Goal: Information Seeking & Learning: Learn about a topic

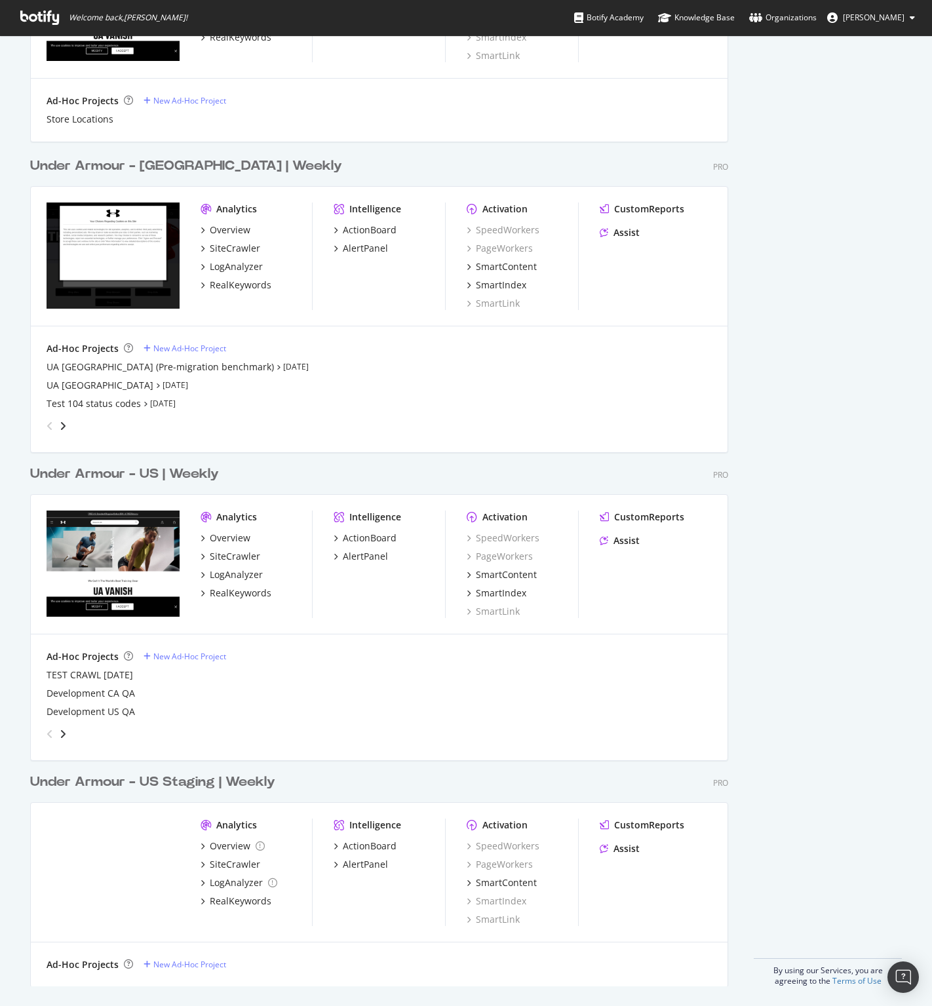
scroll to position [1627, 0]
click at [360, 553] on div "AlertPanel" at bounding box center [365, 555] width 45 height 13
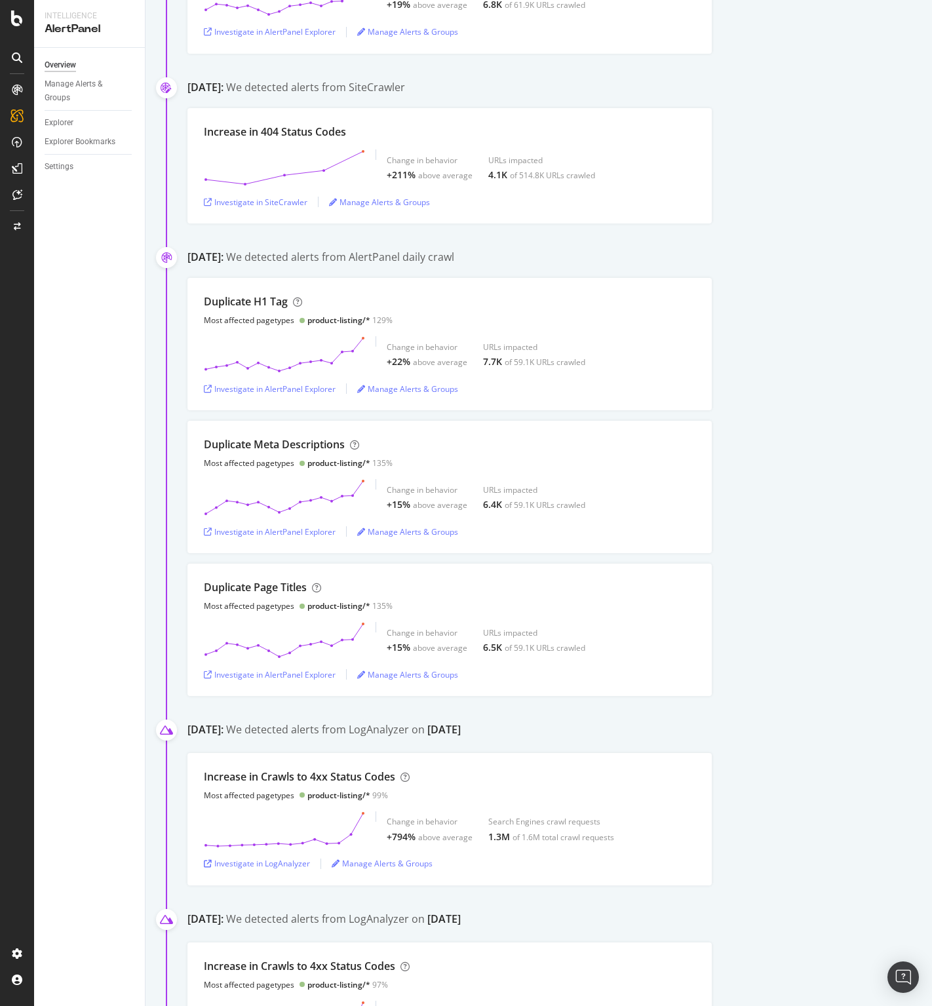
scroll to position [1255, 0]
click at [72, 225] on div "SmartIndex" at bounding box center [71, 223] width 47 height 13
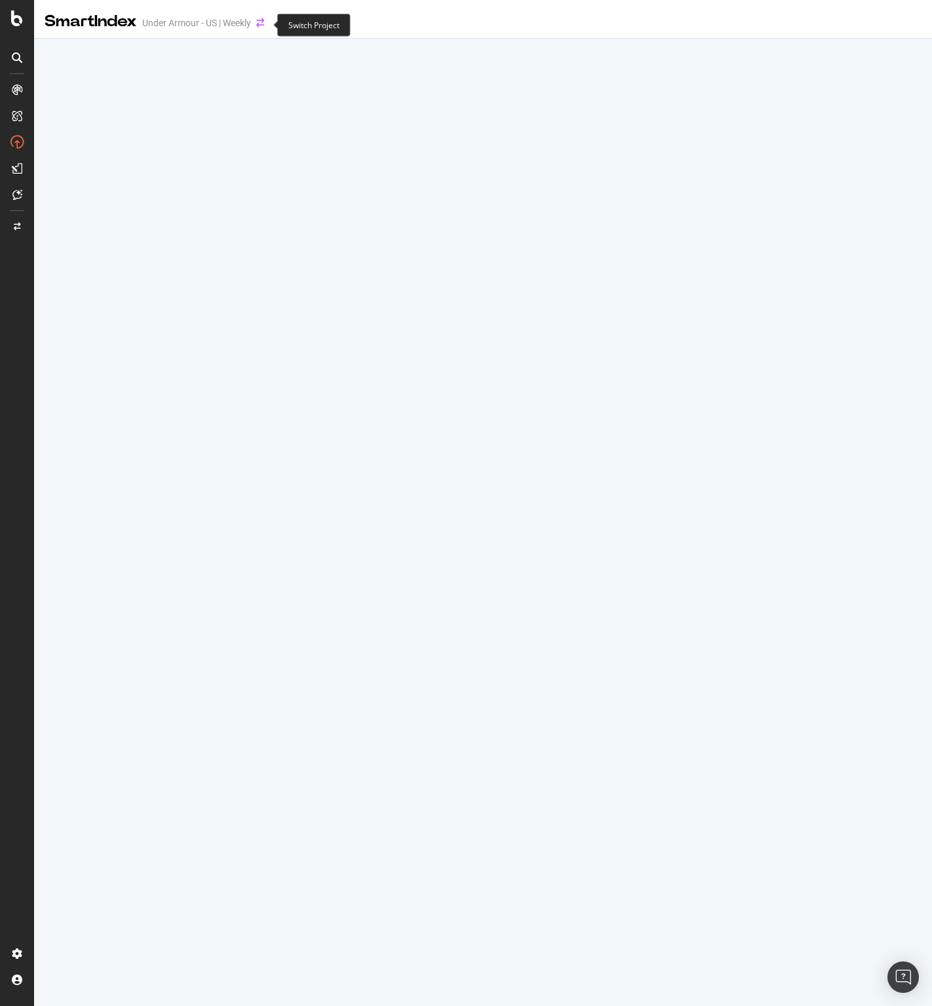
click at [261, 24] on icon "arrow-right-arrow-left" at bounding box center [260, 22] width 8 height 9
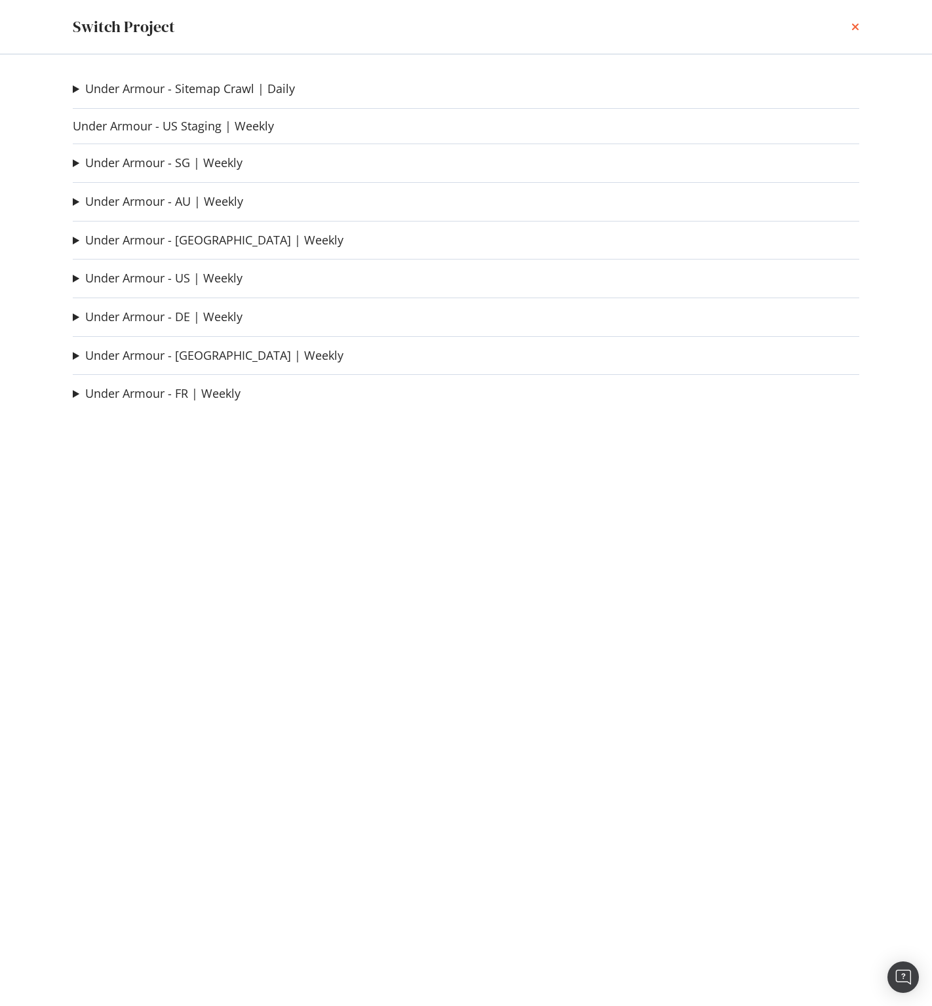
click at [852, 24] on icon "times" at bounding box center [855, 27] width 8 height 10
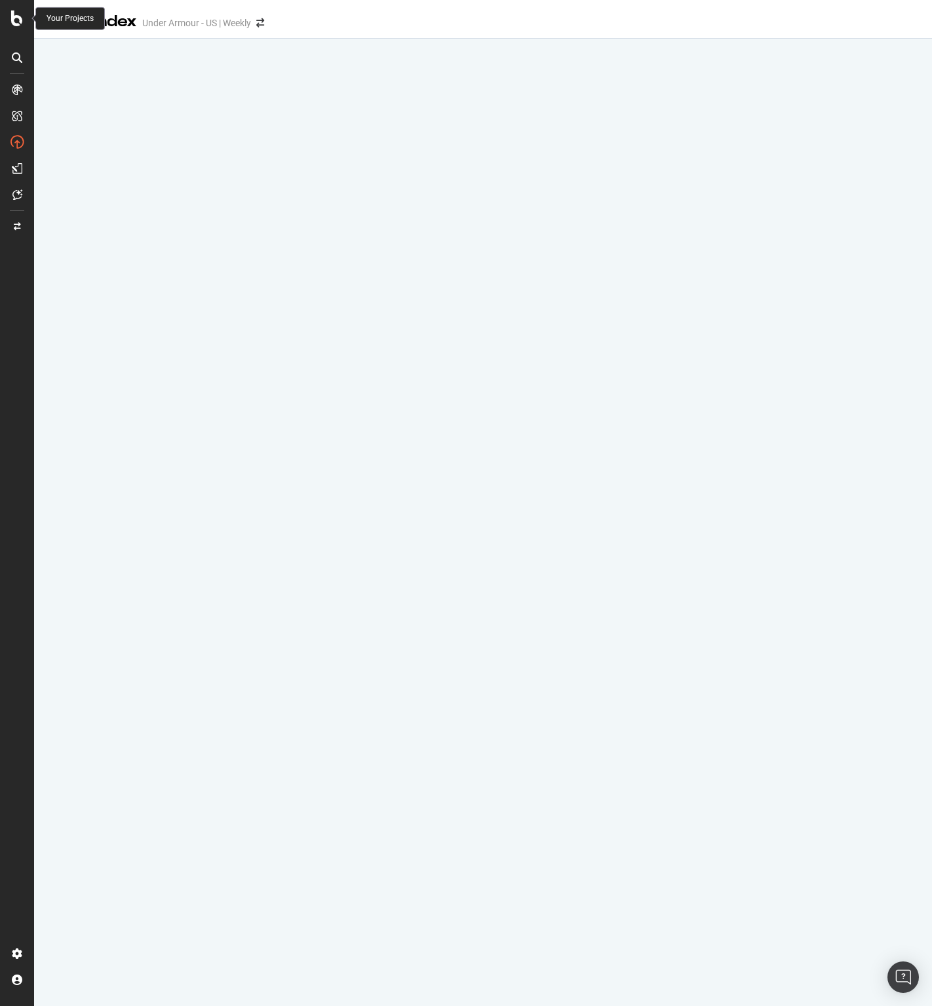
click at [13, 17] on icon at bounding box center [17, 18] width 12 height 16
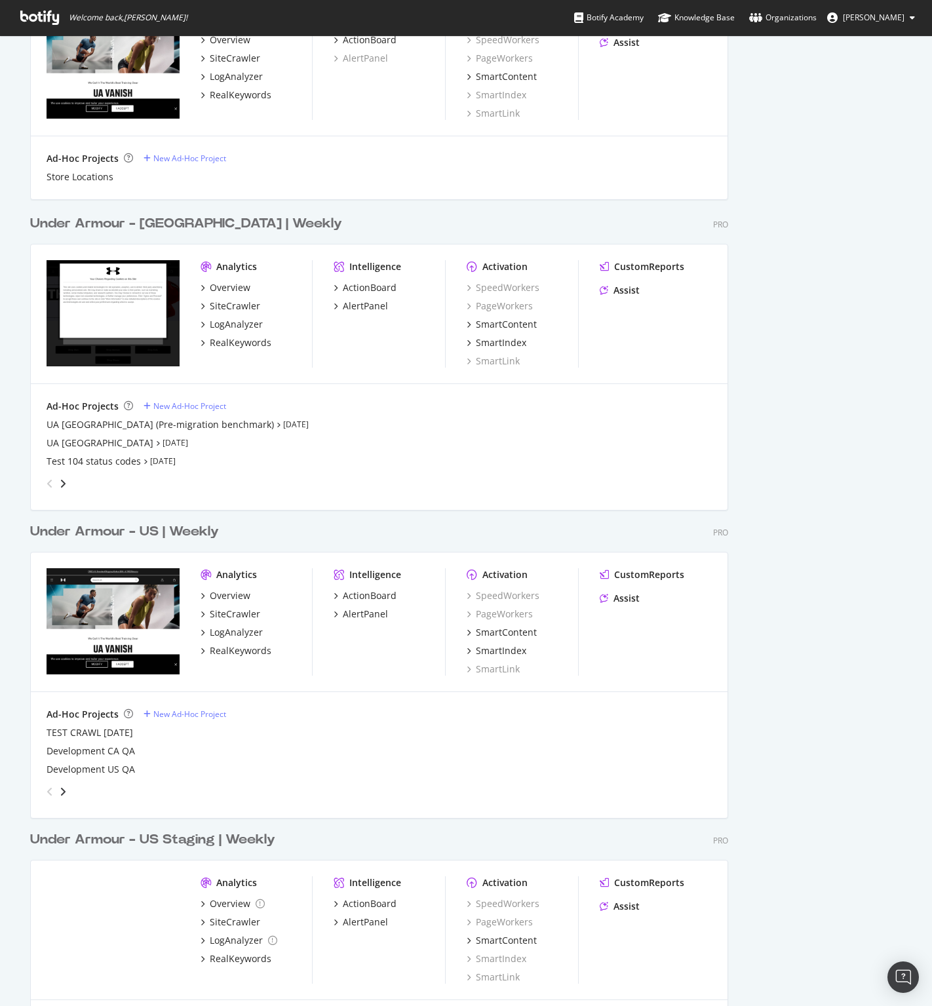
scroll to position [1627, 0]
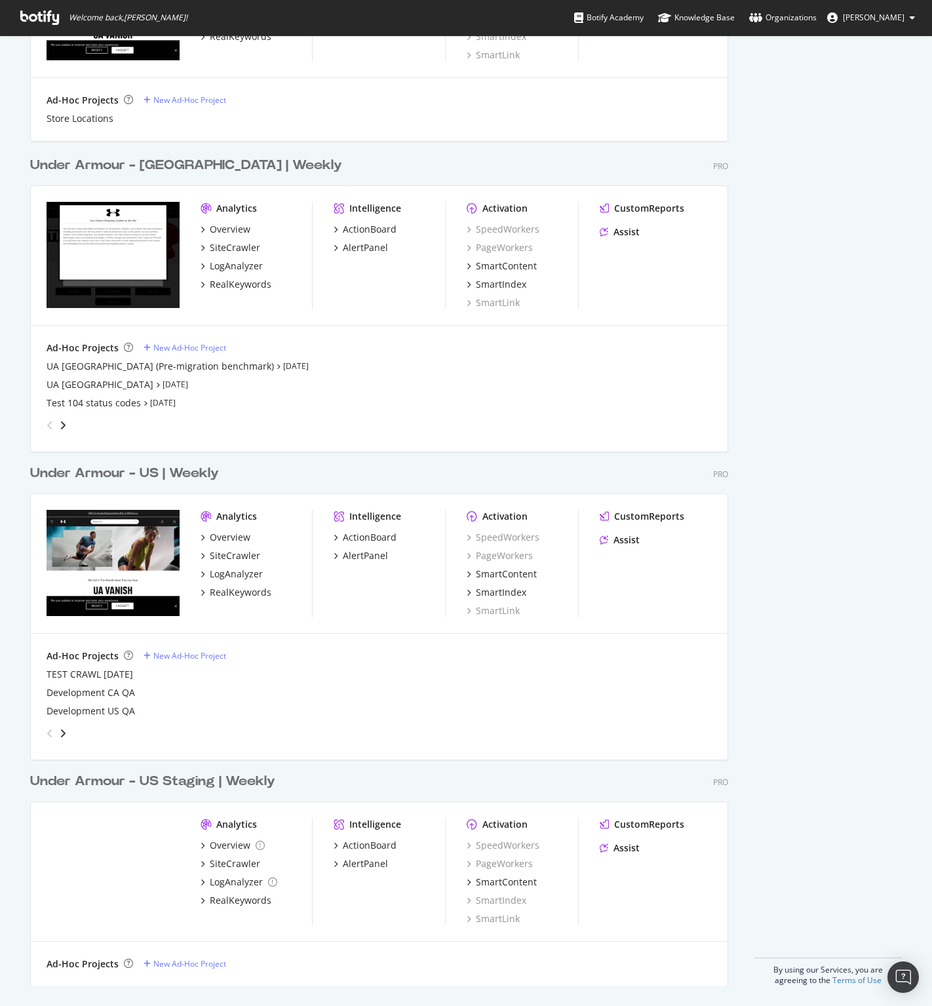
click at [114, 470] on div "Under Armour - US | Weekly" at bounding box center [124, 473] width 189 height 19
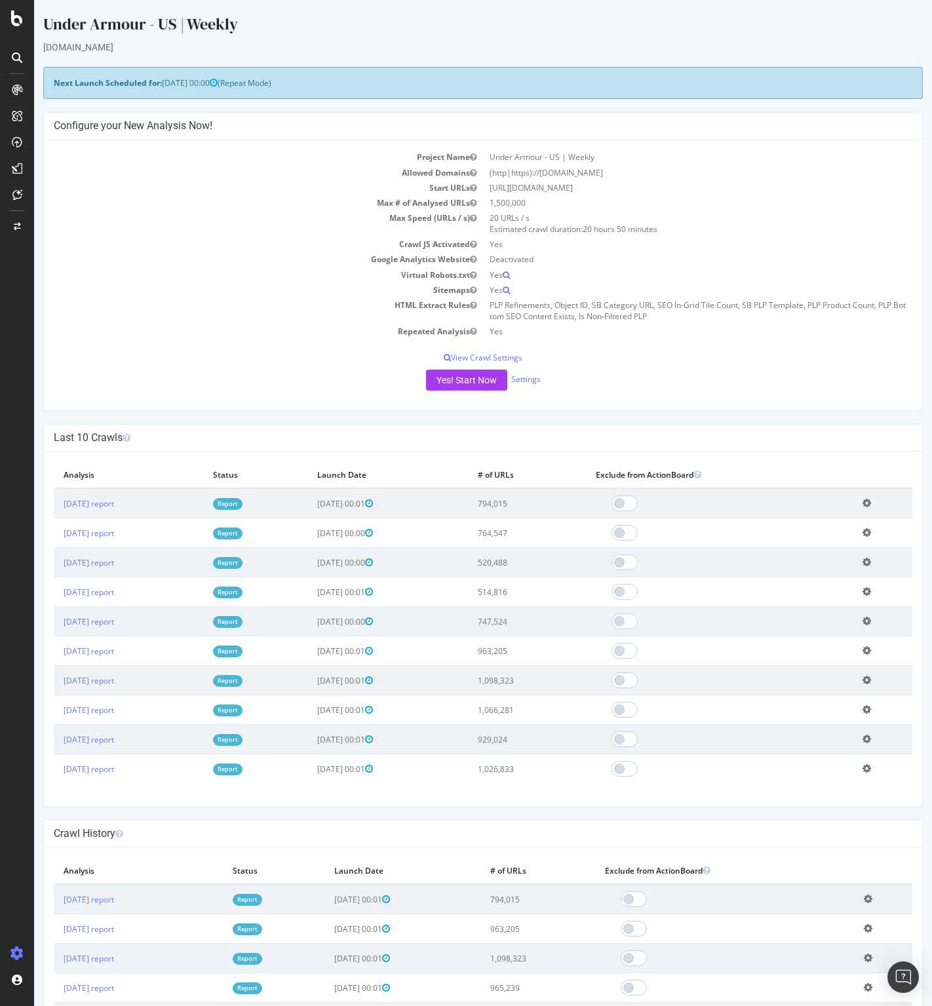
click at [242, 528] on link "Report" at bounding box center [227, 532] width 29 height 11
click at [107, 679] on link "[DATE] report" at bounding box center [89, 680] width 50 height 11
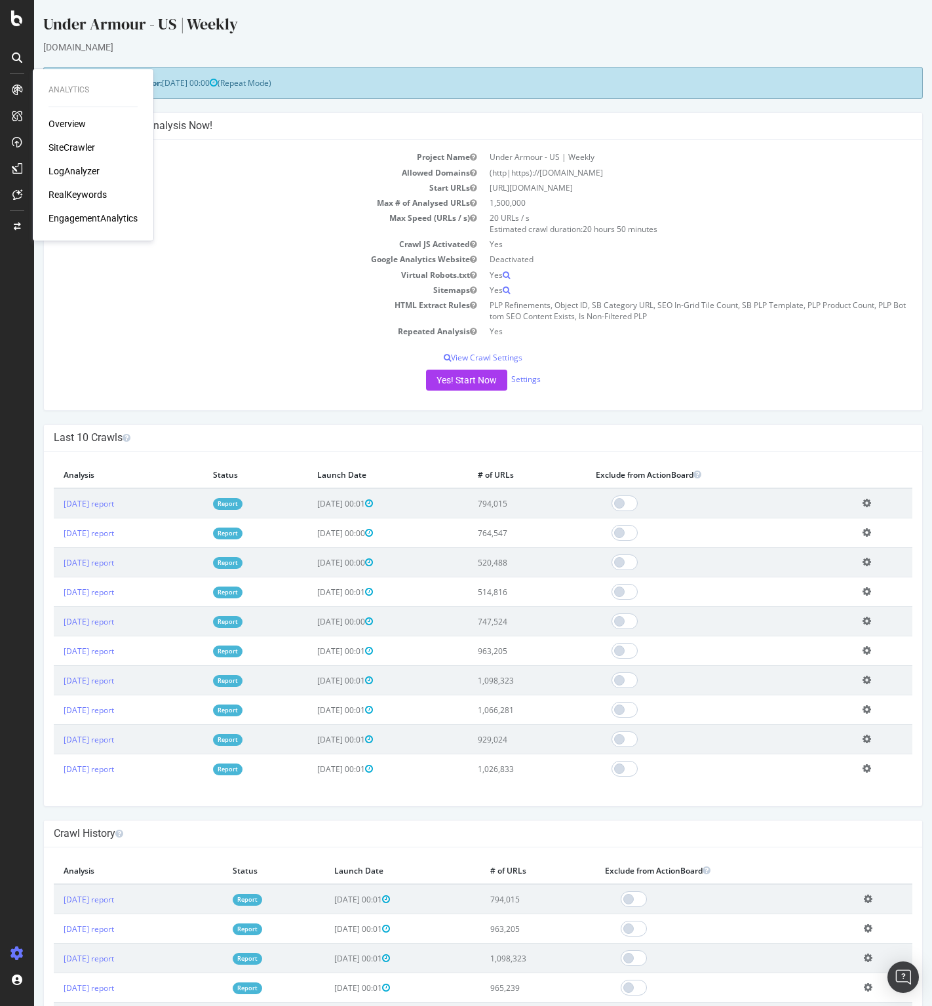
click at [75, 173] on div "LogAnalyzer" at bounding box center [73, 170] width 51 height 13
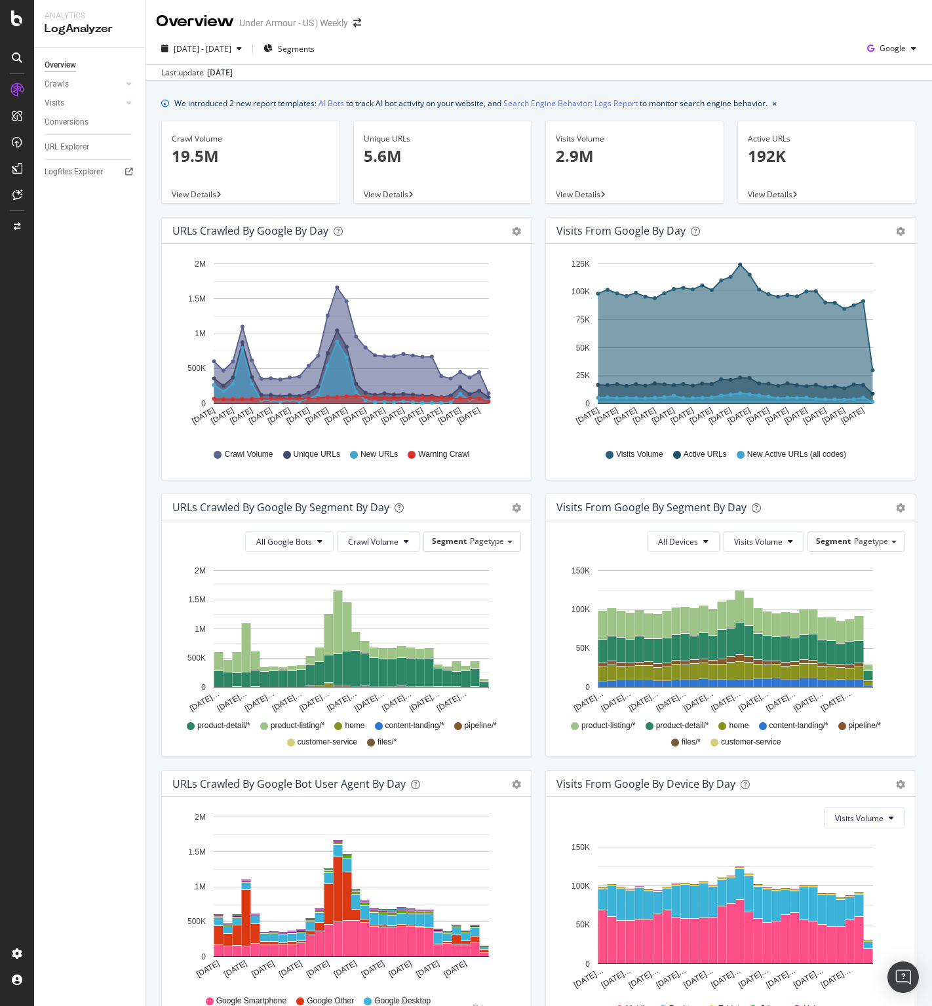
scroll to position [85, 0]
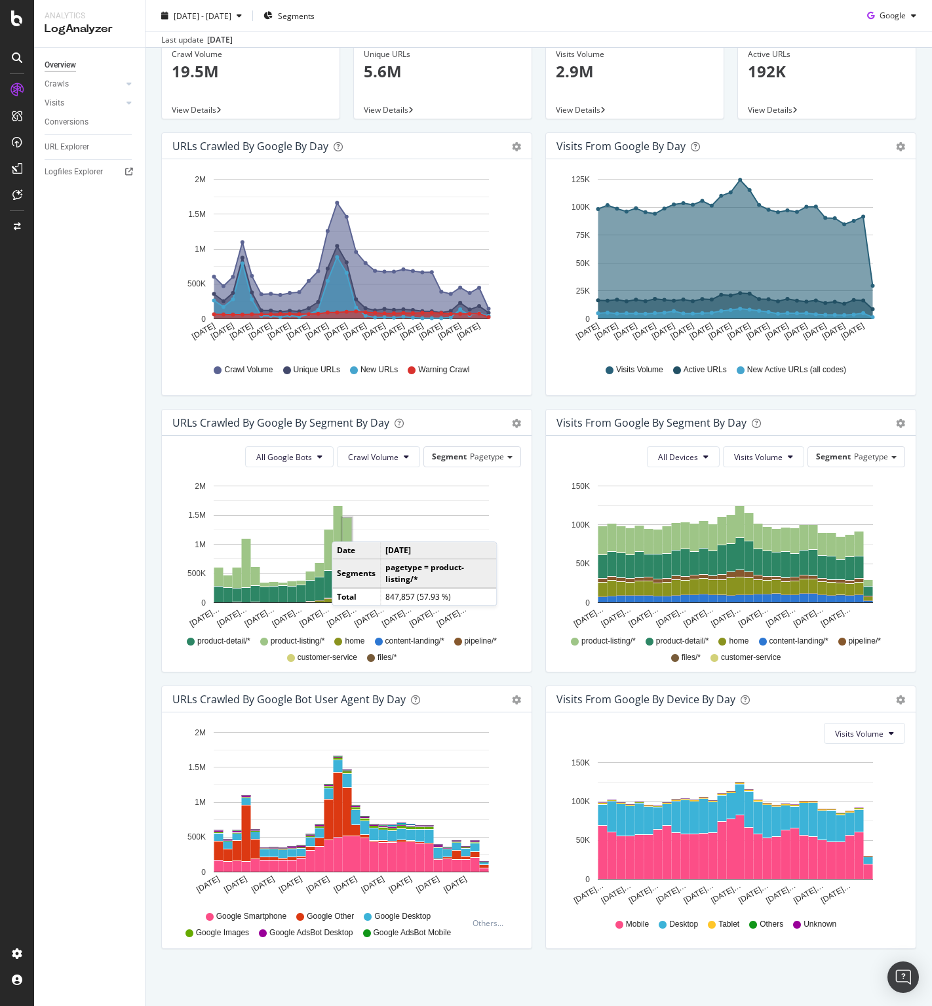
click at [345, 527] on rect "A chart." at bounding box center [347, 542] width 9 height 48
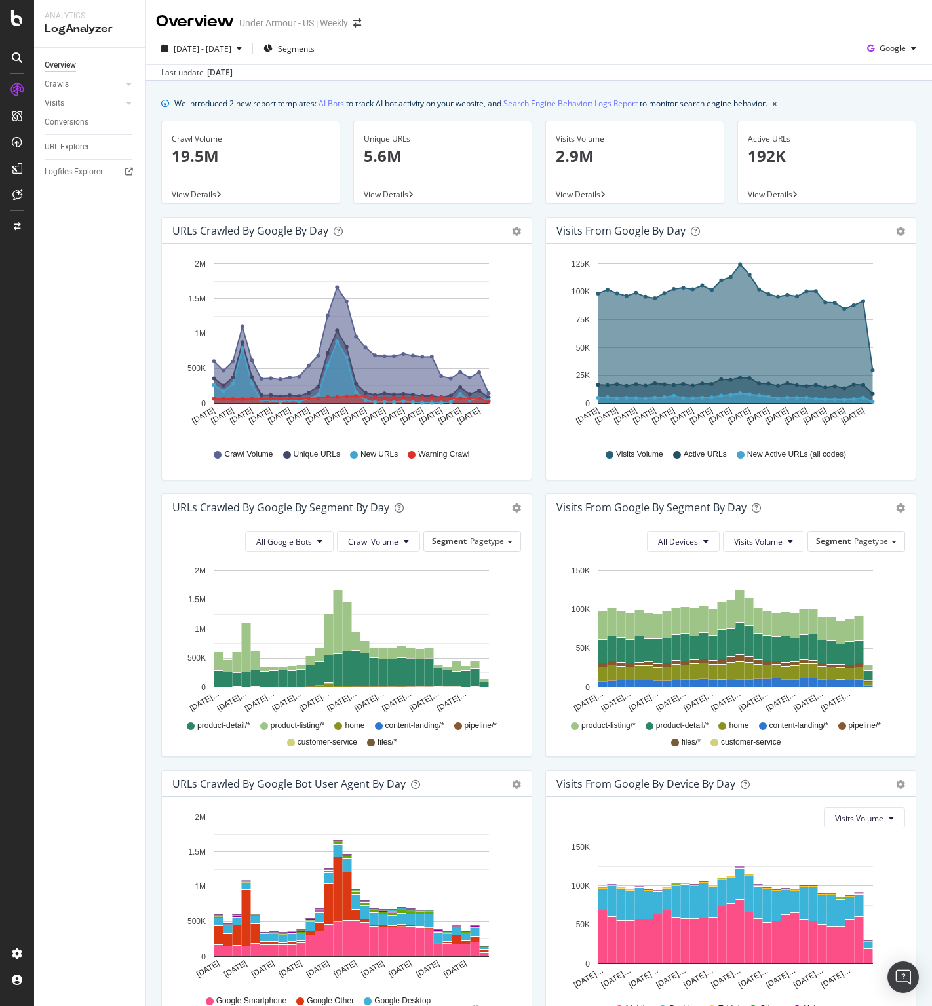
scroll to position [85, 0]
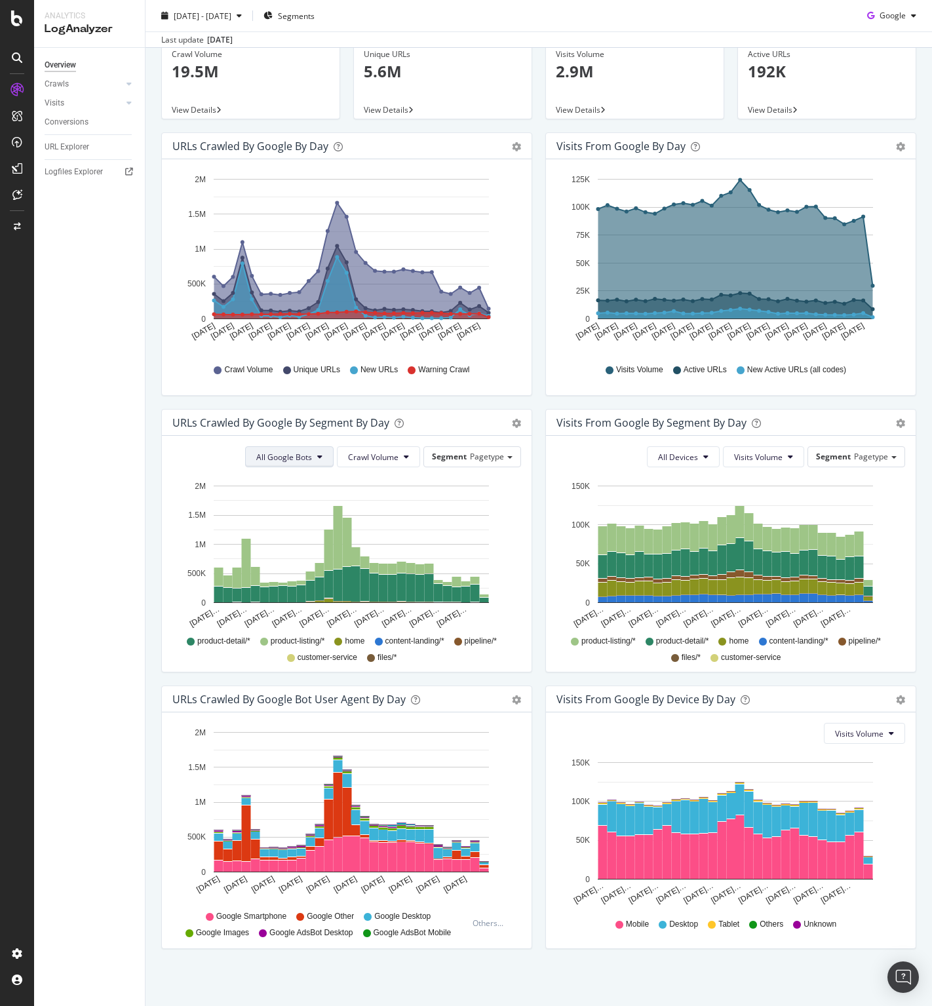
click at [318, 459] on icon at bounding box center [319, 457] width 5 height 8
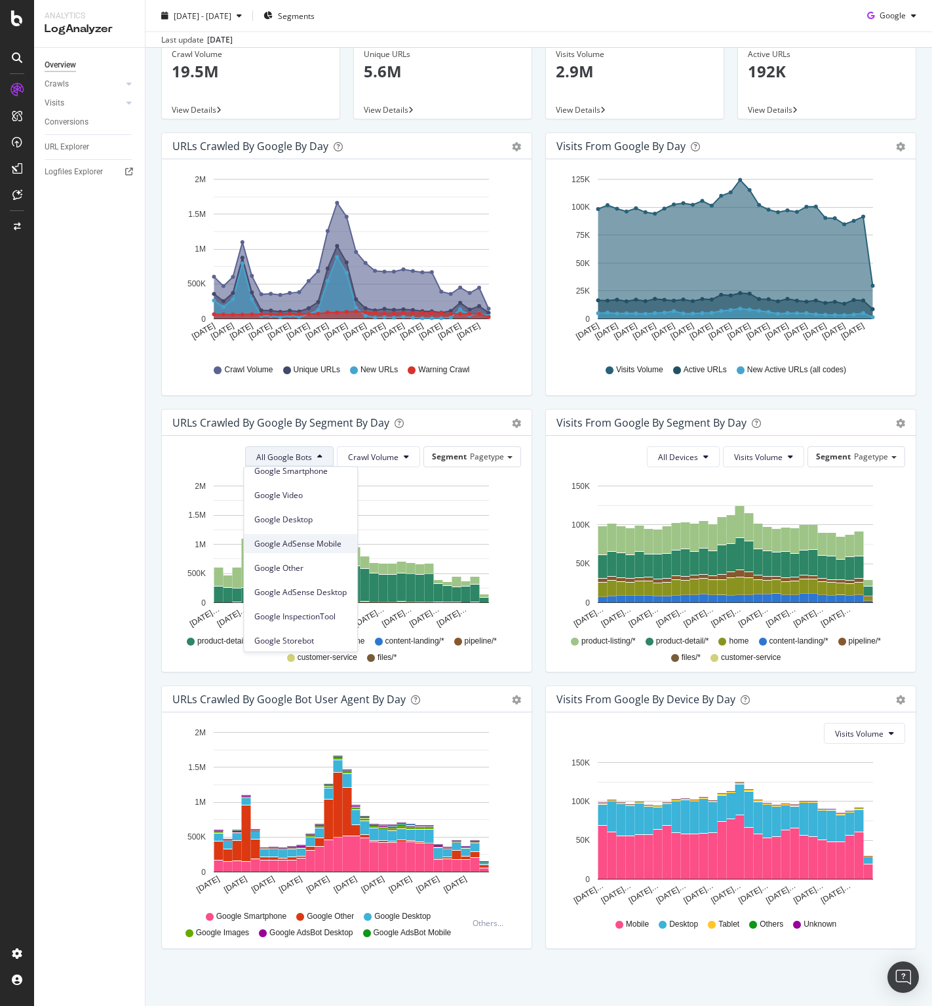
scroll to position [111, 0]
click at [700, 457] on button "All Devices" at bounding box center [683, 456] width 73 height 21
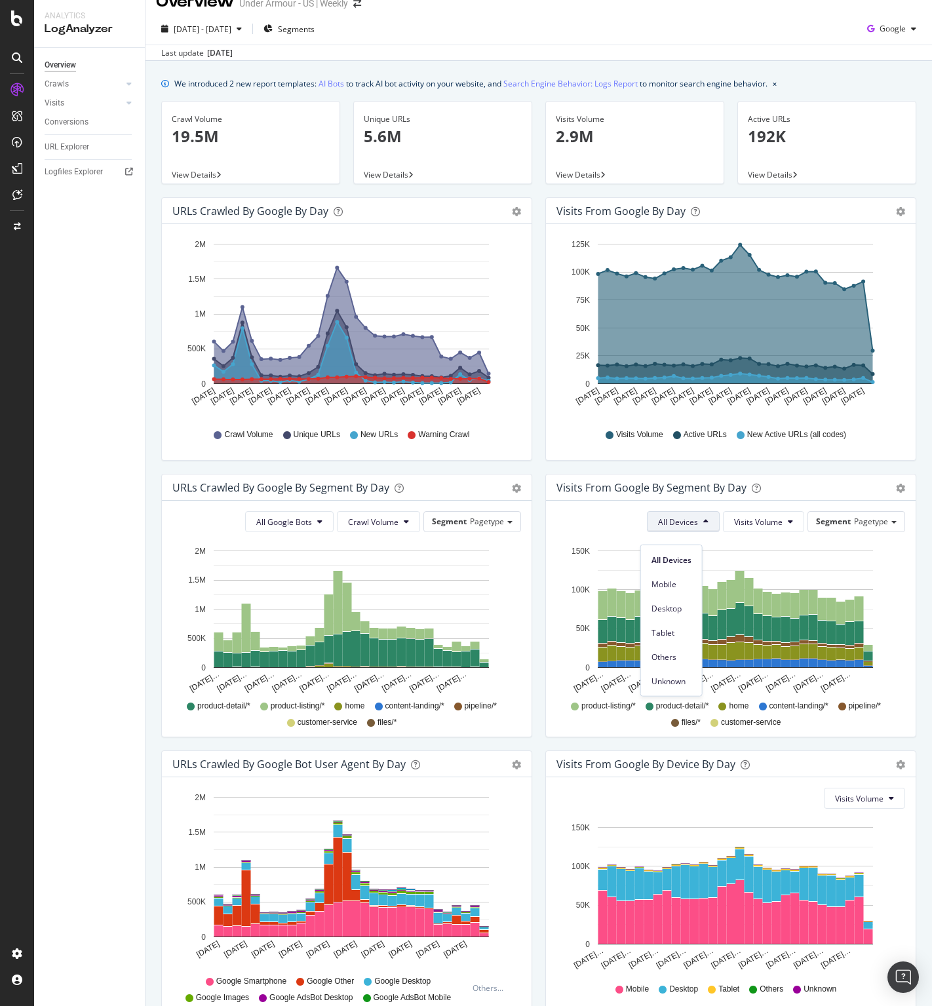
scroll to position [0, 0]
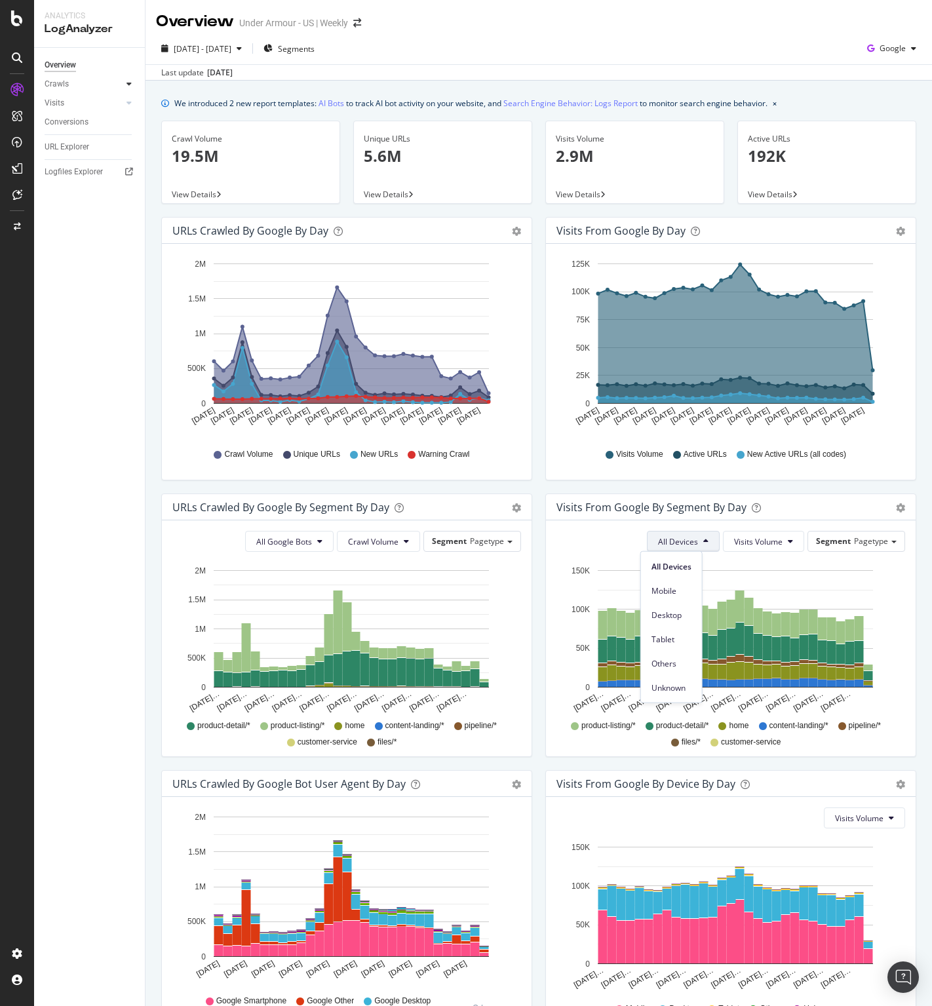
click at [127, 85] on icon at bounding box center [128, 84] width 5 height 8
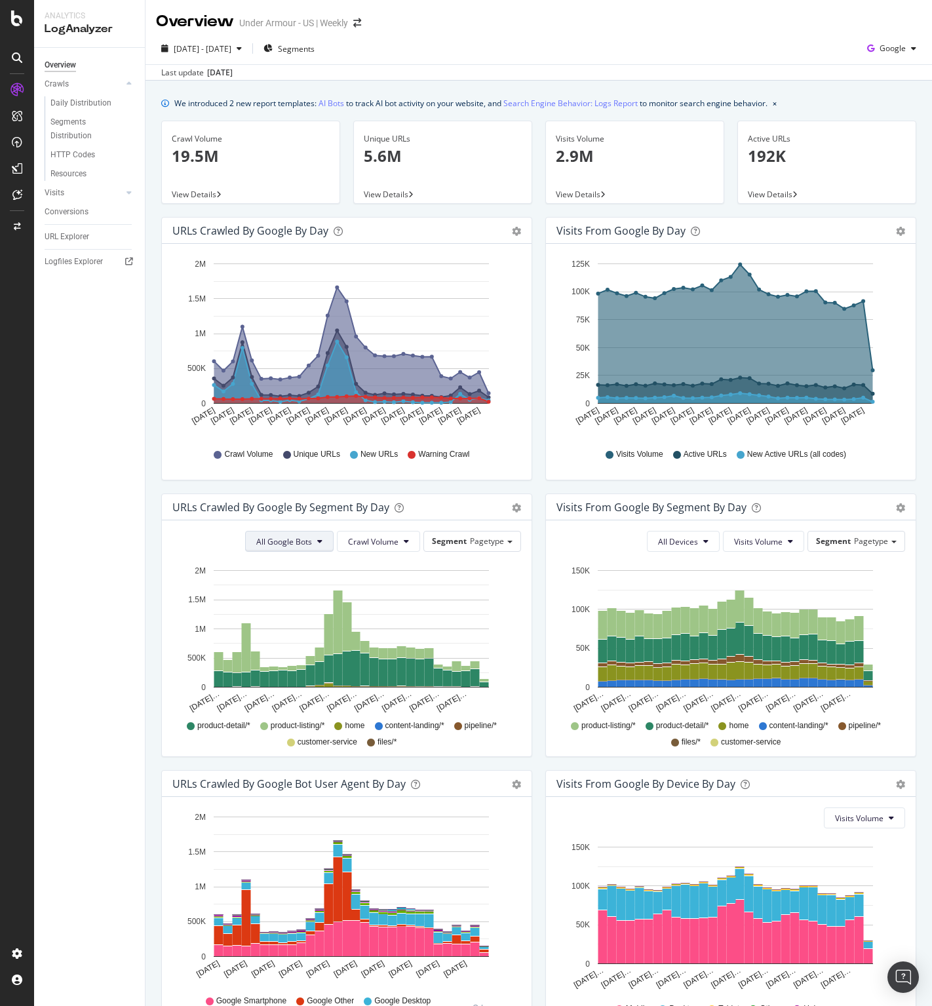
click at [317, 537] on icon at bounding box center [319, 541] width 5 height 8
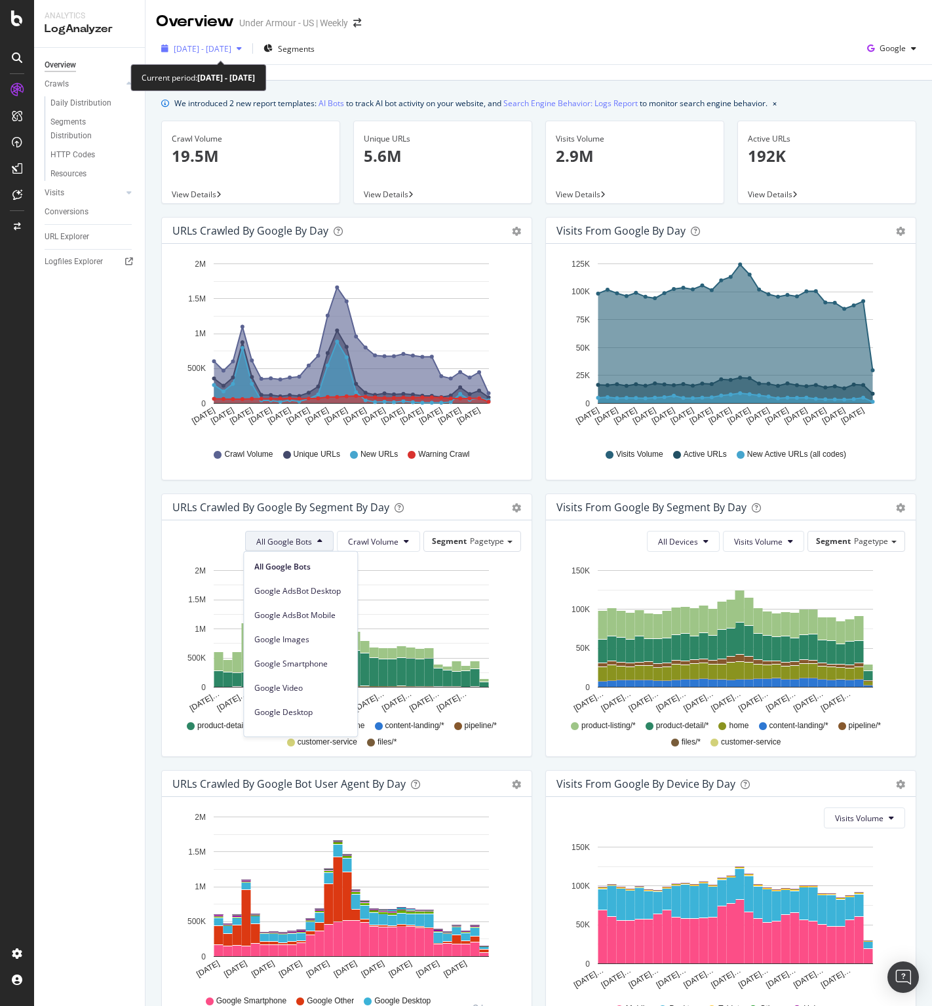
click at [231, 48] on span "[DATE] - [DATE]" at bounding box center [203, 48] width 58 height 11
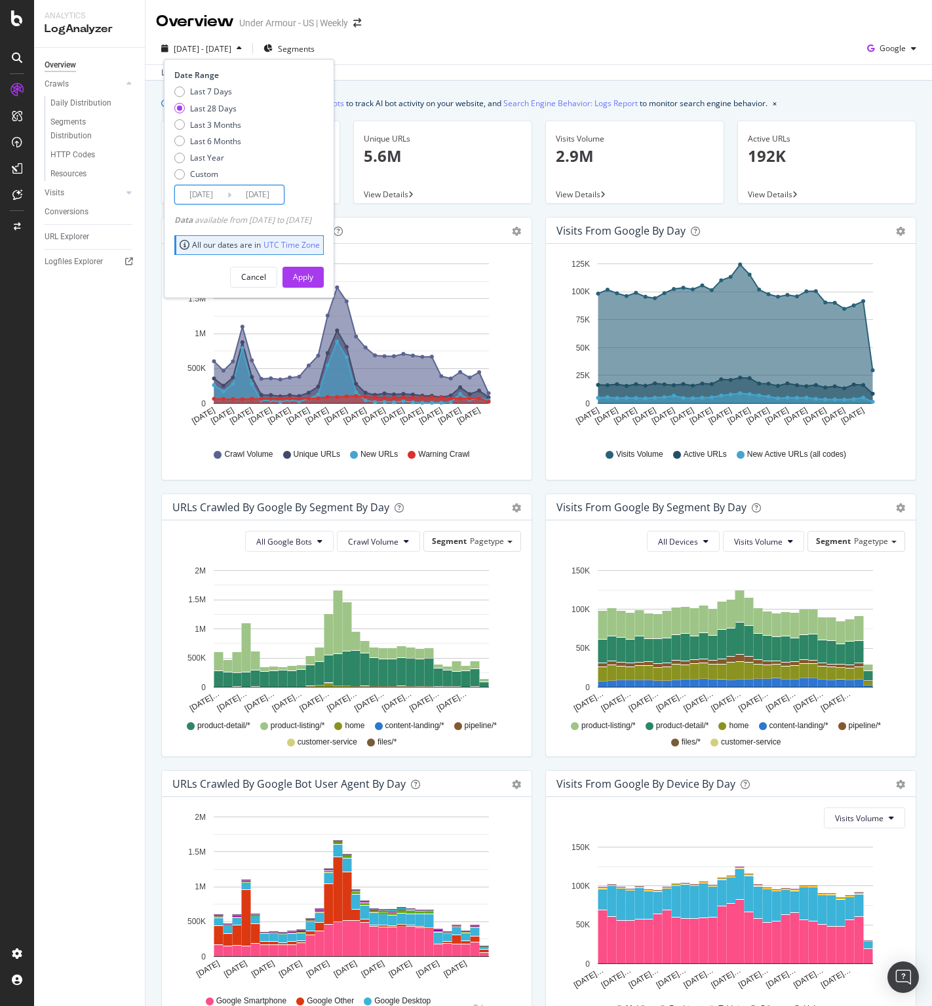
click at [208, 193] on input "[DATE]" at bounding box center [201, 194] width 52 height 18
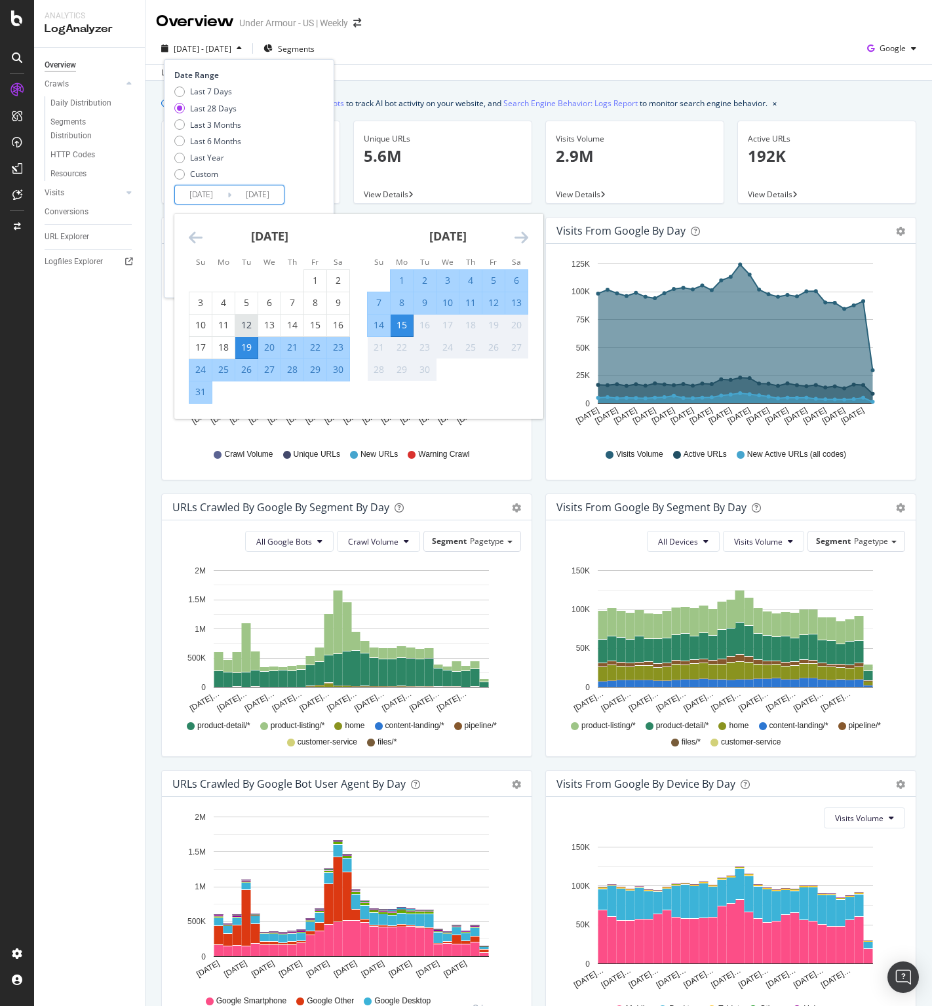
click at [245, 328] on div "12" at bounding box center [246, 324] width 22 height 13
type input "[DATE]"
click at [444, 301] on div "10" at bounding box center [447, 302] width 22 height 13
type input "[DATE]"
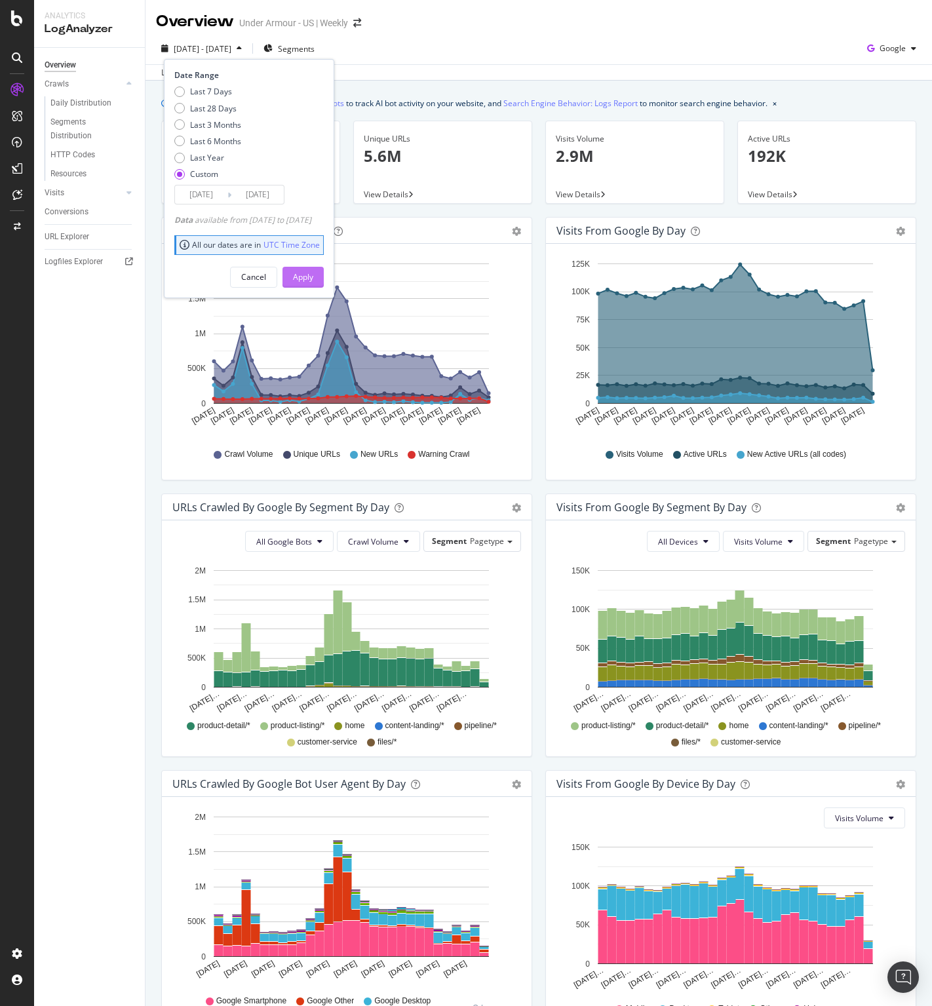
click at [313, 272] on div "Apply" at bounding box center [303, 276] width 20 height 11
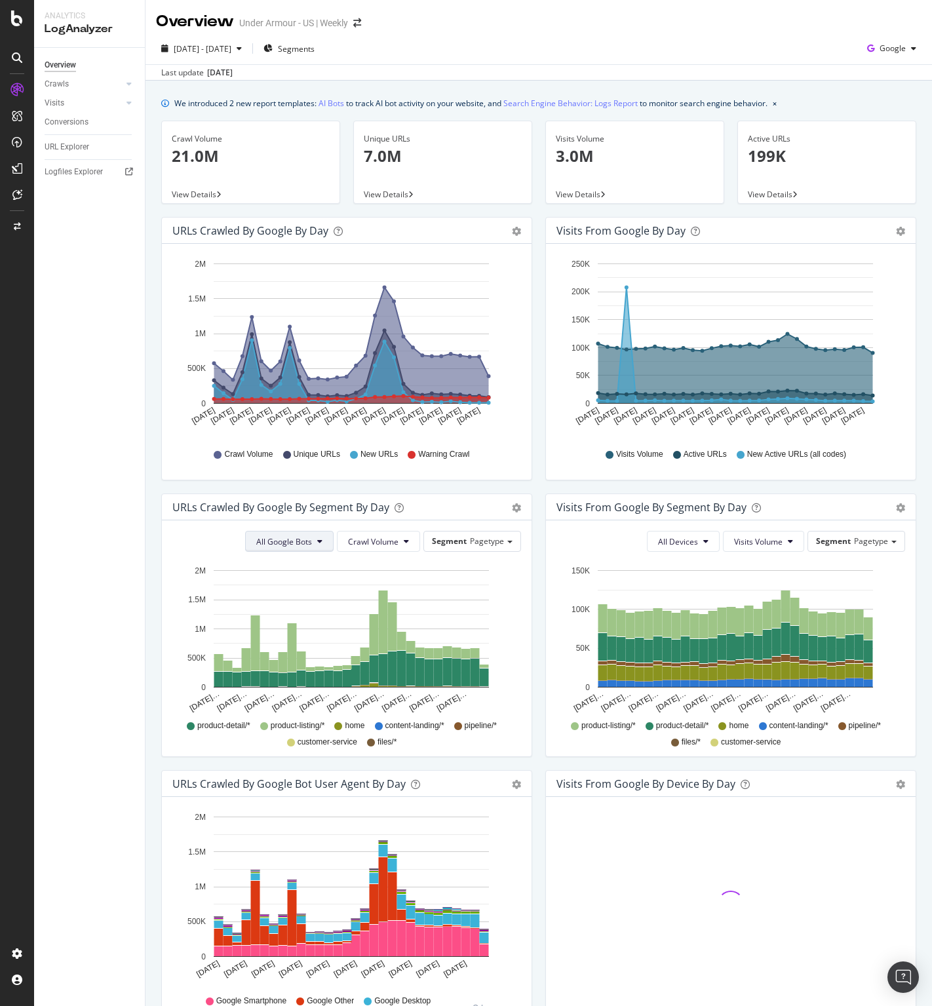
click at [308, 542] on span "All Google Bots" at bounding box center [284, 541] width 56 height 11
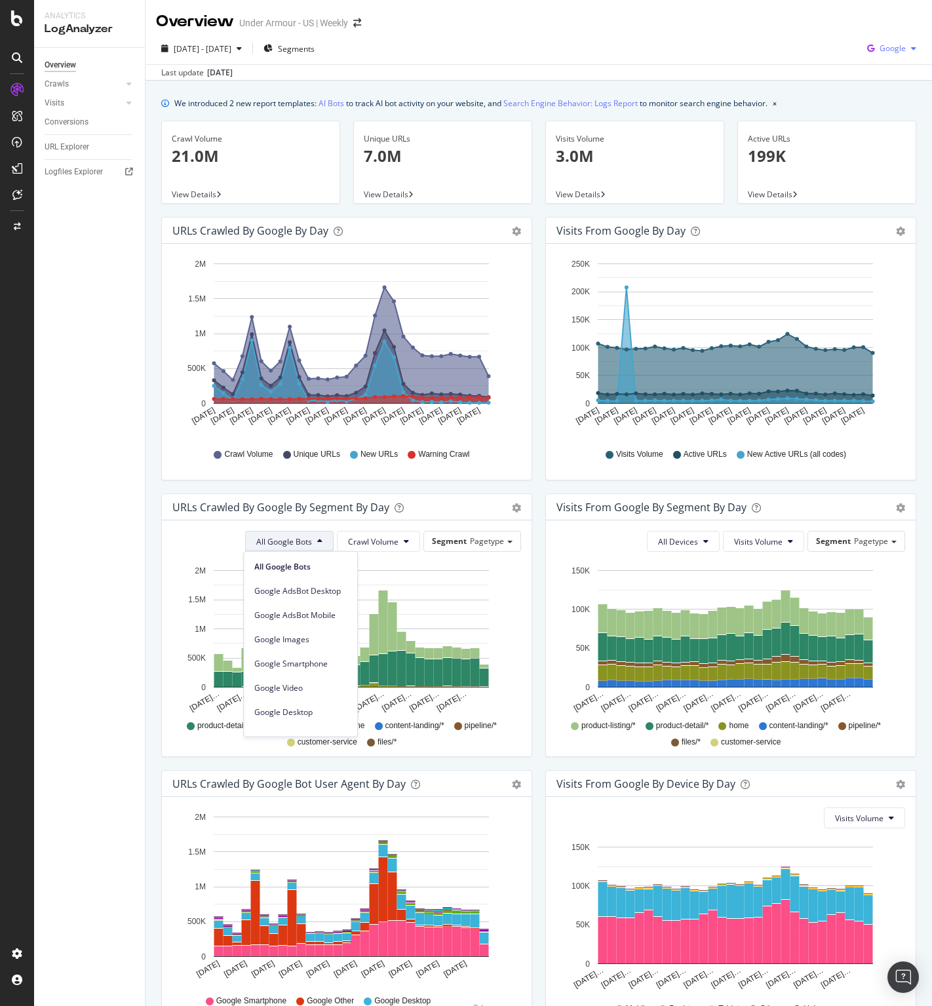
click at [898, 43] on div "Google" at bounding box center [892, 49] width 60 height 20
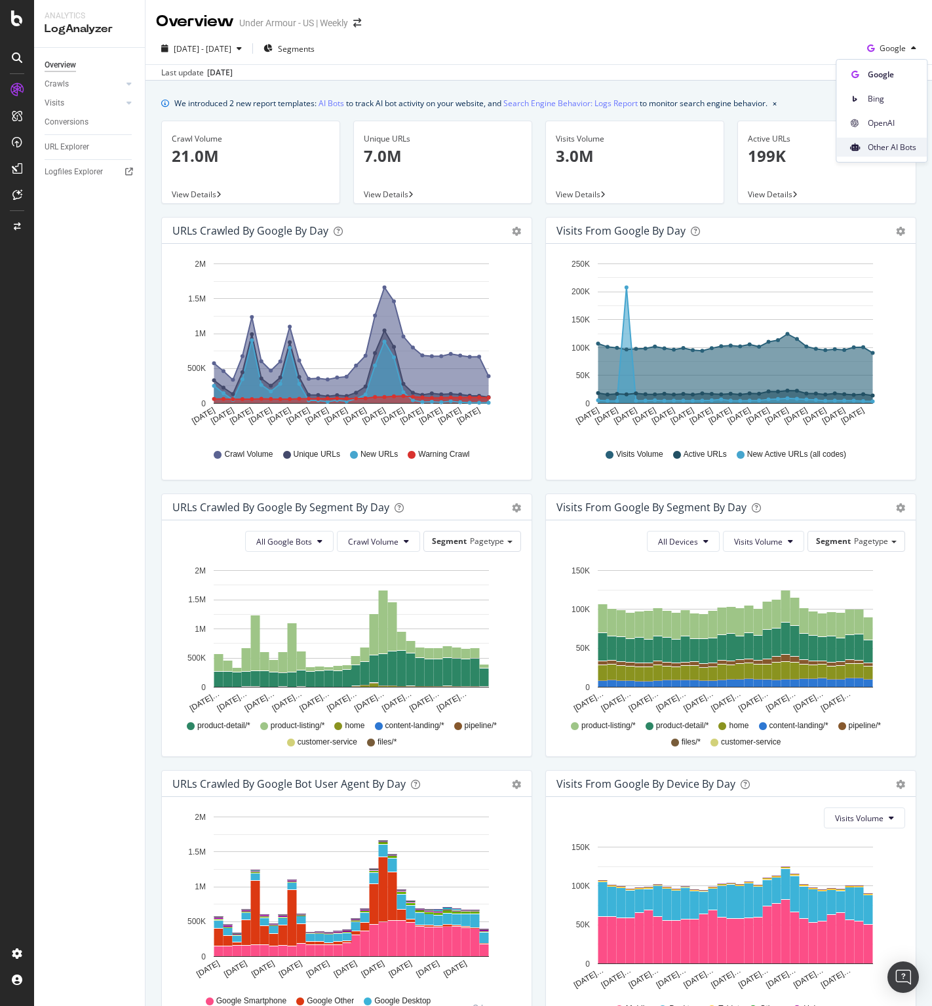
click at [890, 148] on span "Other AI Bots" at bounding box center [891, 148] width 48 height 12
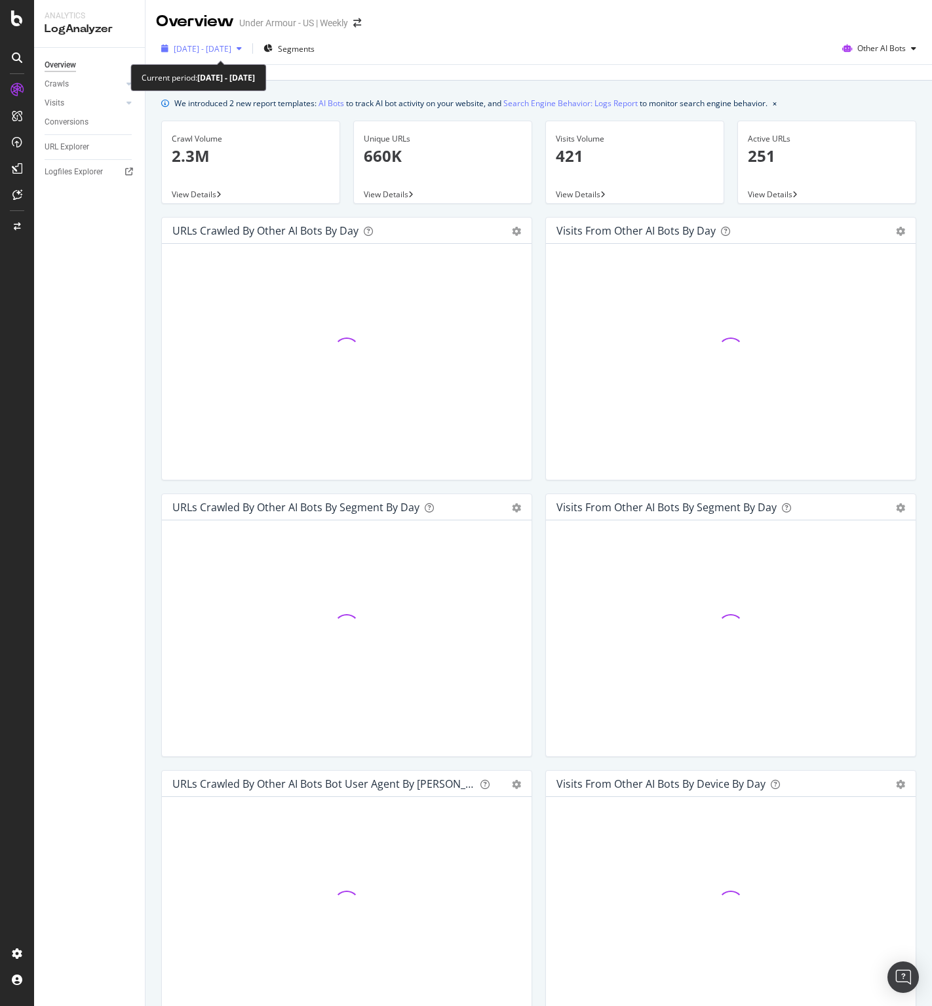
click at [231, 47] on span "[DATE] - [DATE]" at bounding box center [203, 48] width 58 height 11
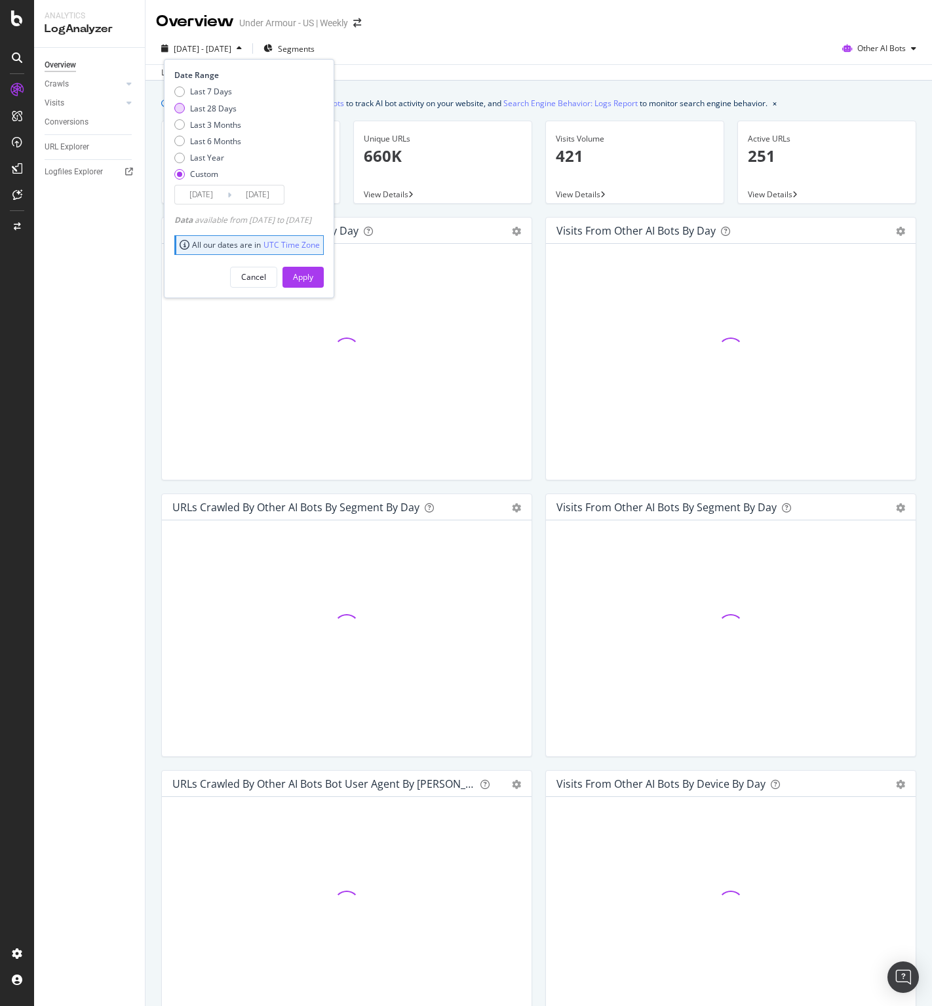
click at [180, 108] on div "Last 28 Days" at bounding box center [179, 108] width 10 height 10
type input "[DATE]"
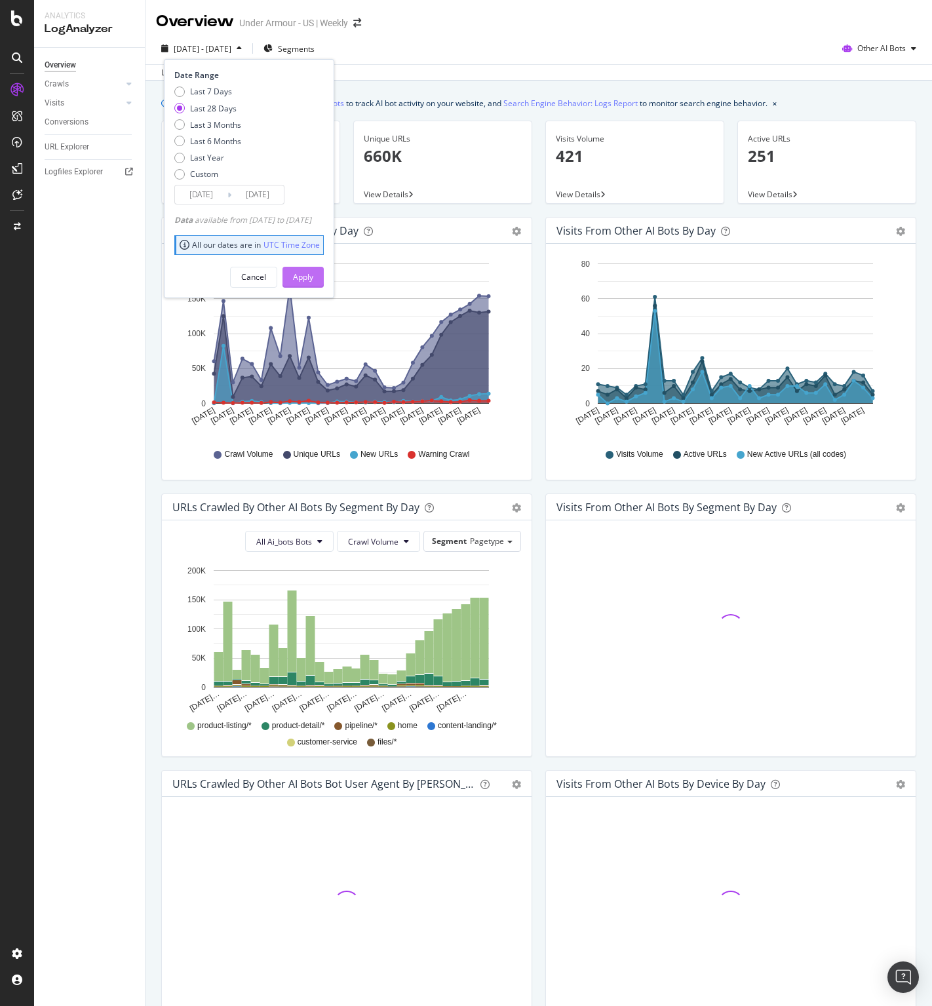
click at [324, 277] on button "Apply" at bounding box center [302, 277] width 41 height 21
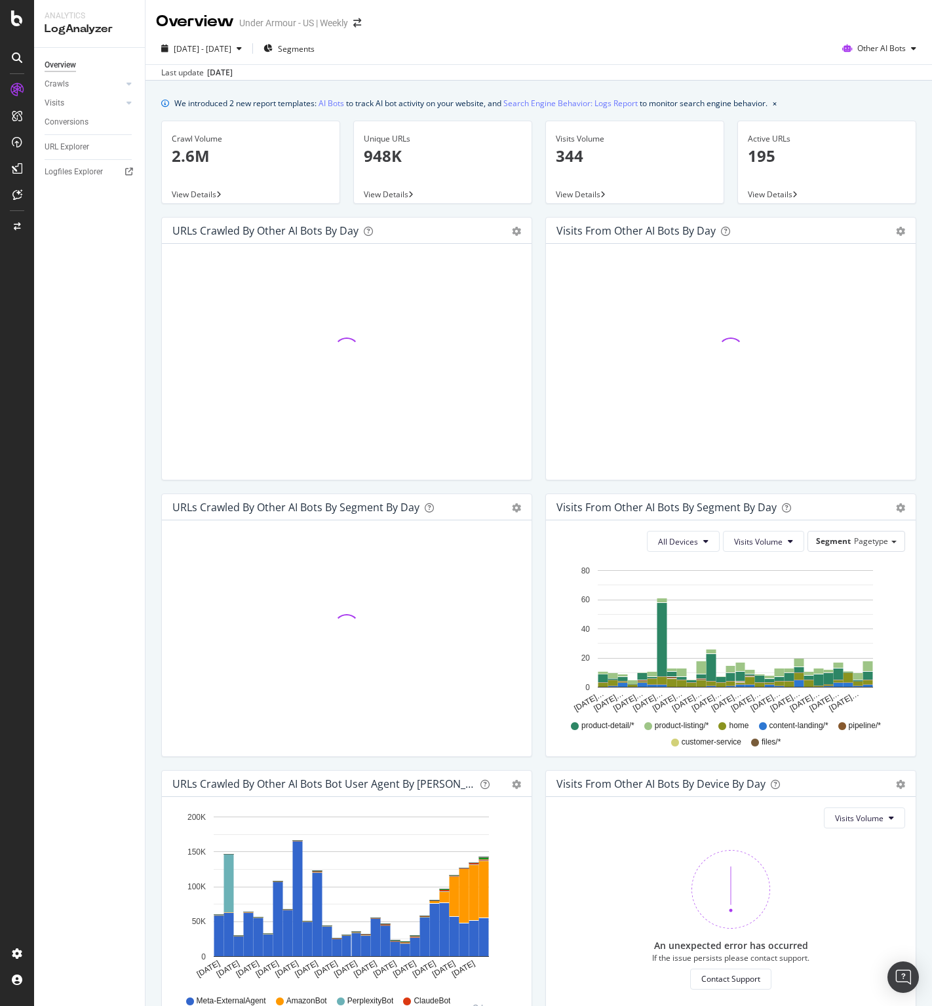
scroll to position [85, 0]
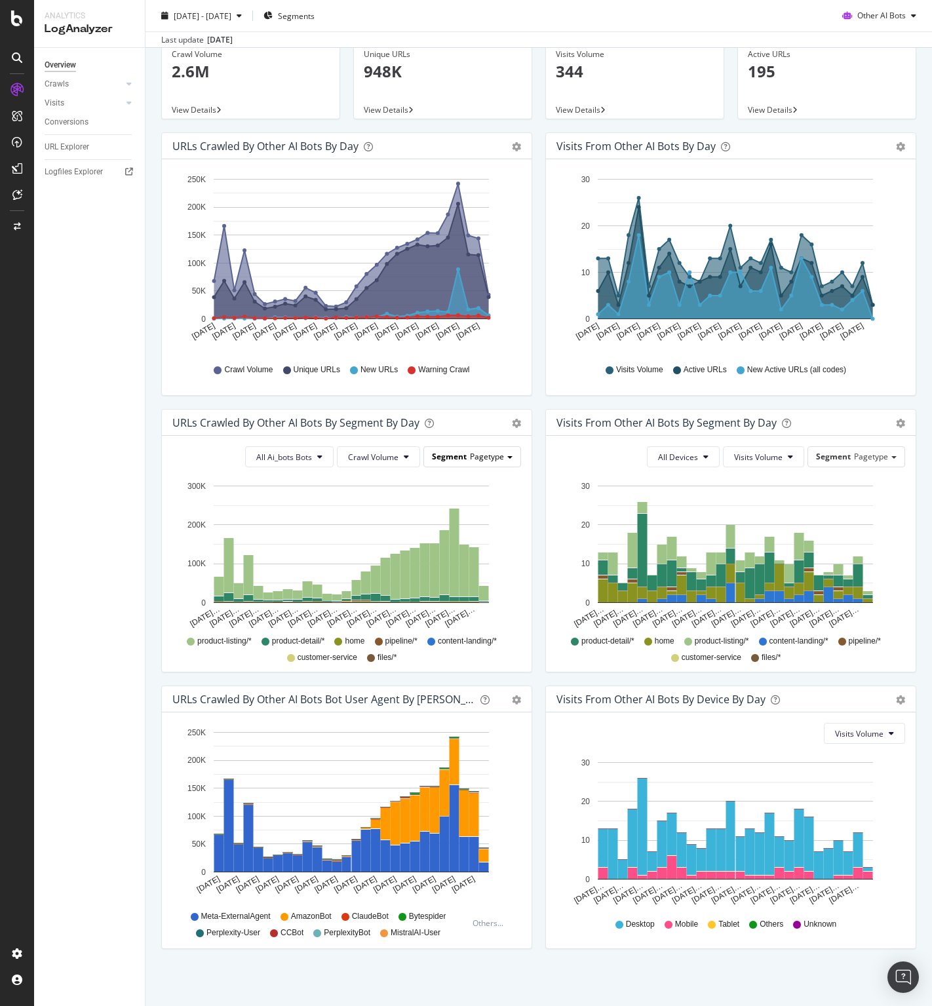
click at [508, 455] on div "Segment Pagetype" at bounding box center [472, 456] width 96 height 19
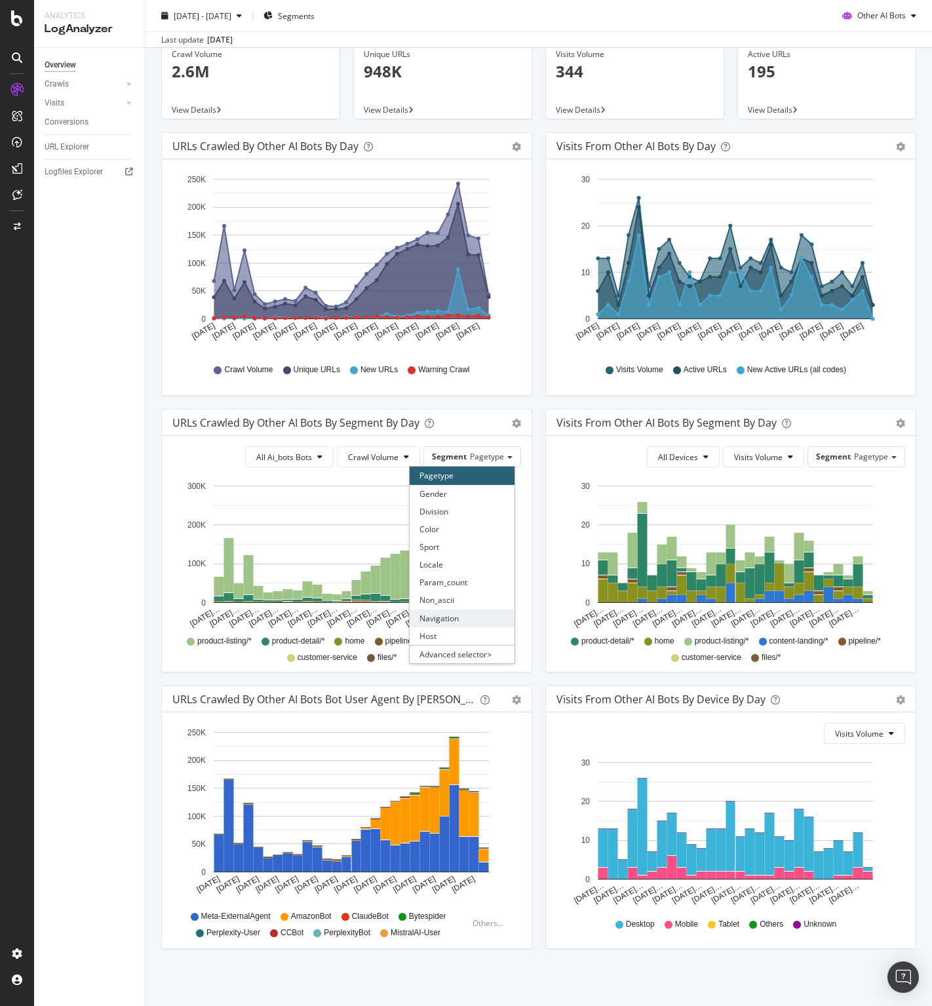
click at [463, 617] on div "Navigation" at bounding box center [461, 618] width 105 height 18
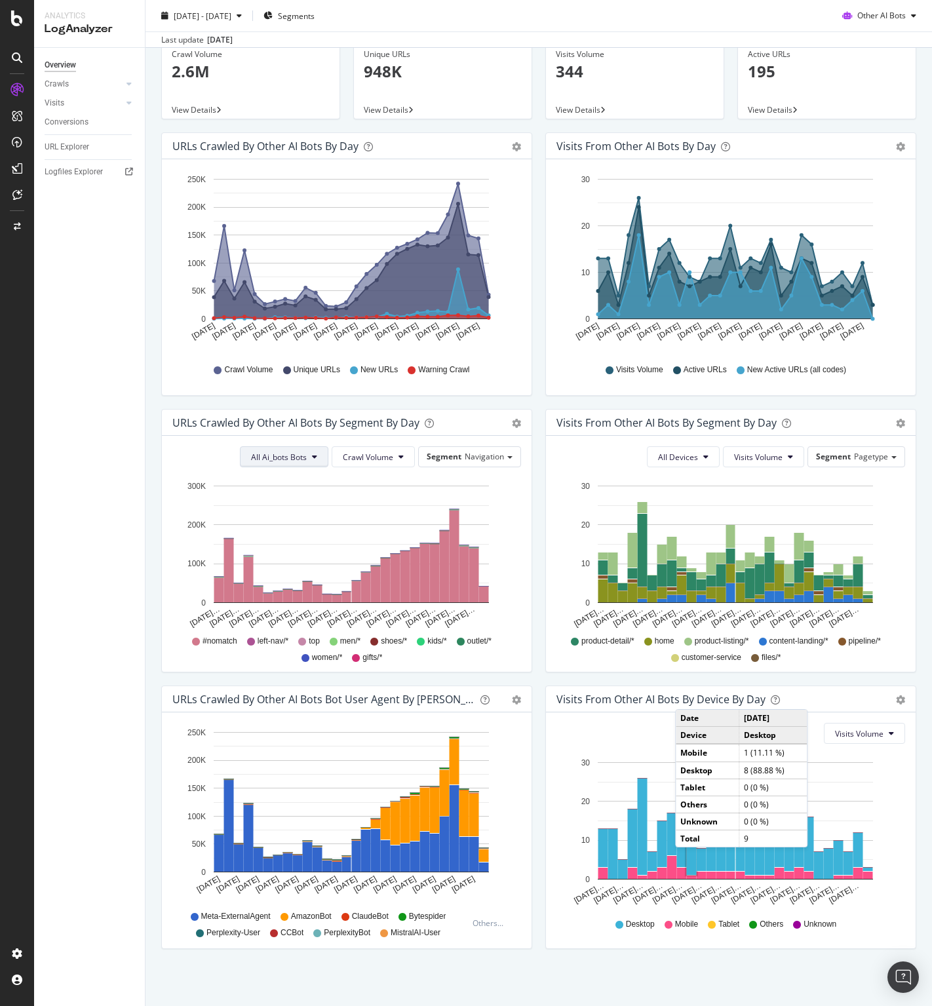
click at [306, 461] on button "All Ai_bots Bots" at bounding box center [284, 456] width 88 height 21
click at [273, 520] on span "AmazonBot" at bounding box center [284, 516] width 73 height 12
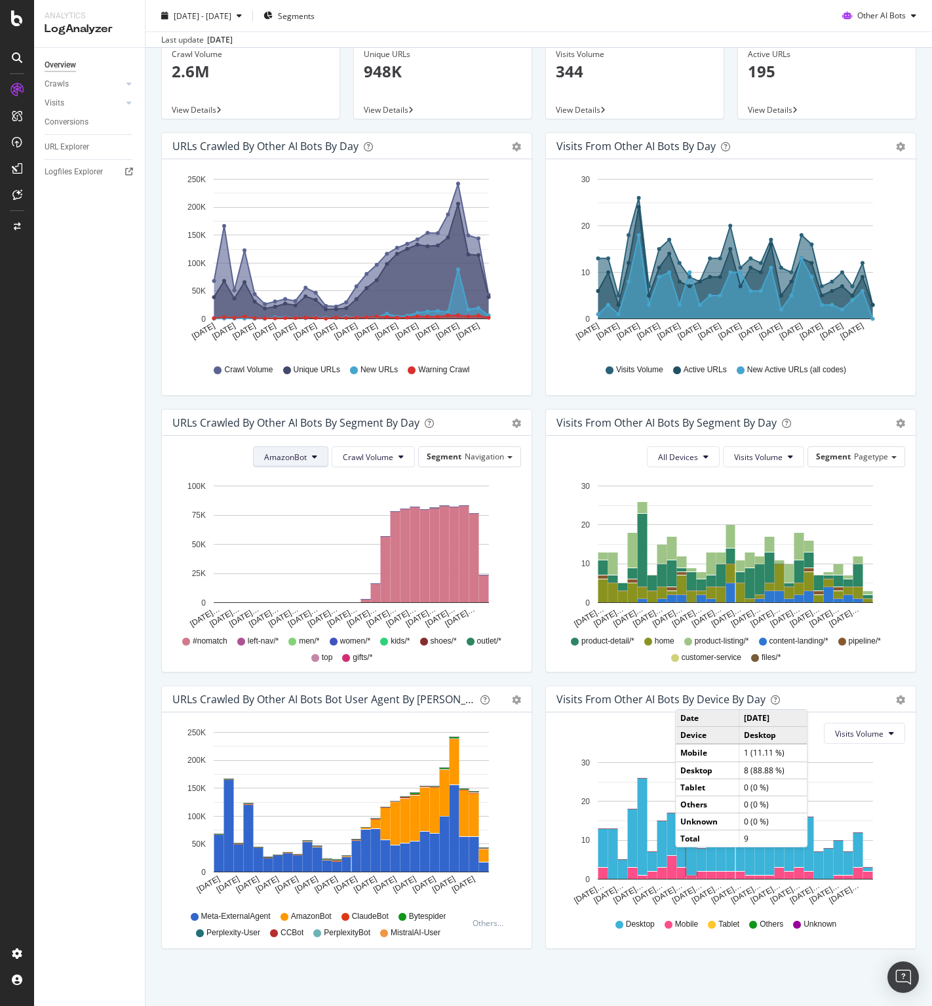
click at [312, 455] on icon at bounding box center [314, 457] width 5 height 8
click at [312, 478] on span "All Ai_bots Bots" at bounding box center [298, 482] width 73 height 12
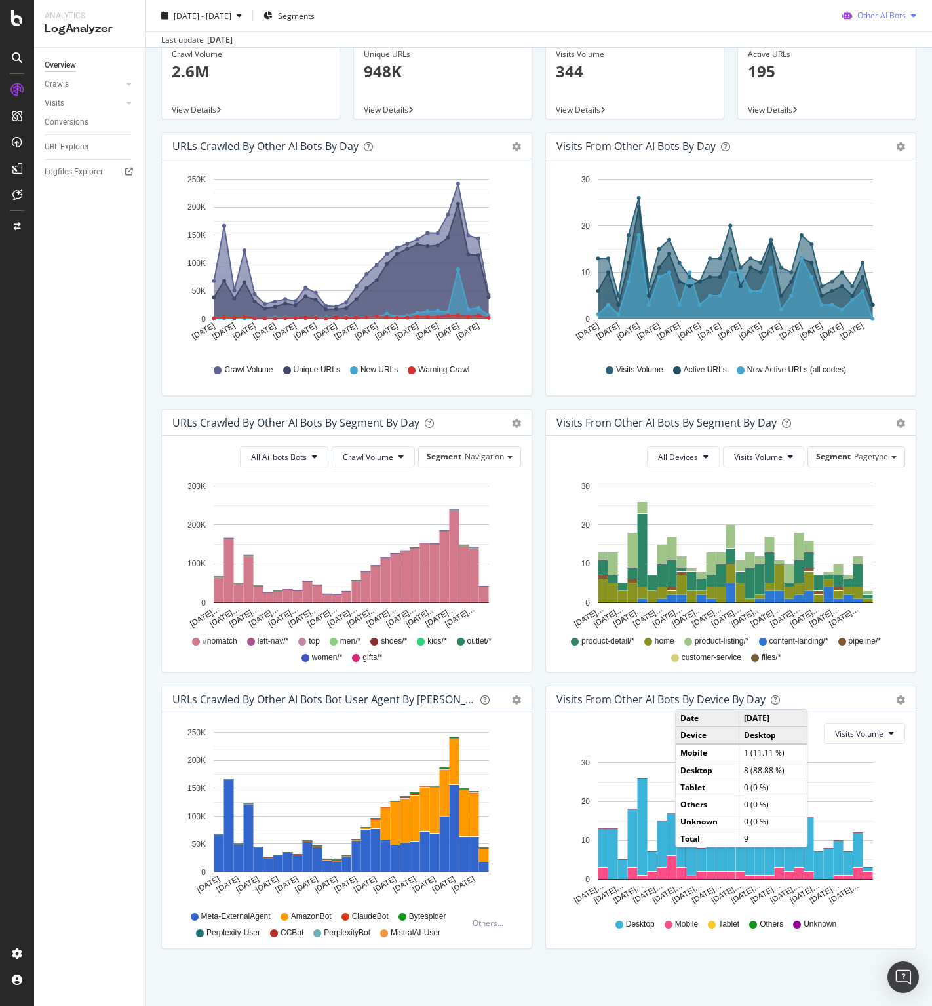
click at [905, 15] on div "button" at bounding box center [913, 16] width 16 height 8
click at [883, 41] on span "Google" at bounding box center [883, 42] width 51 height 12
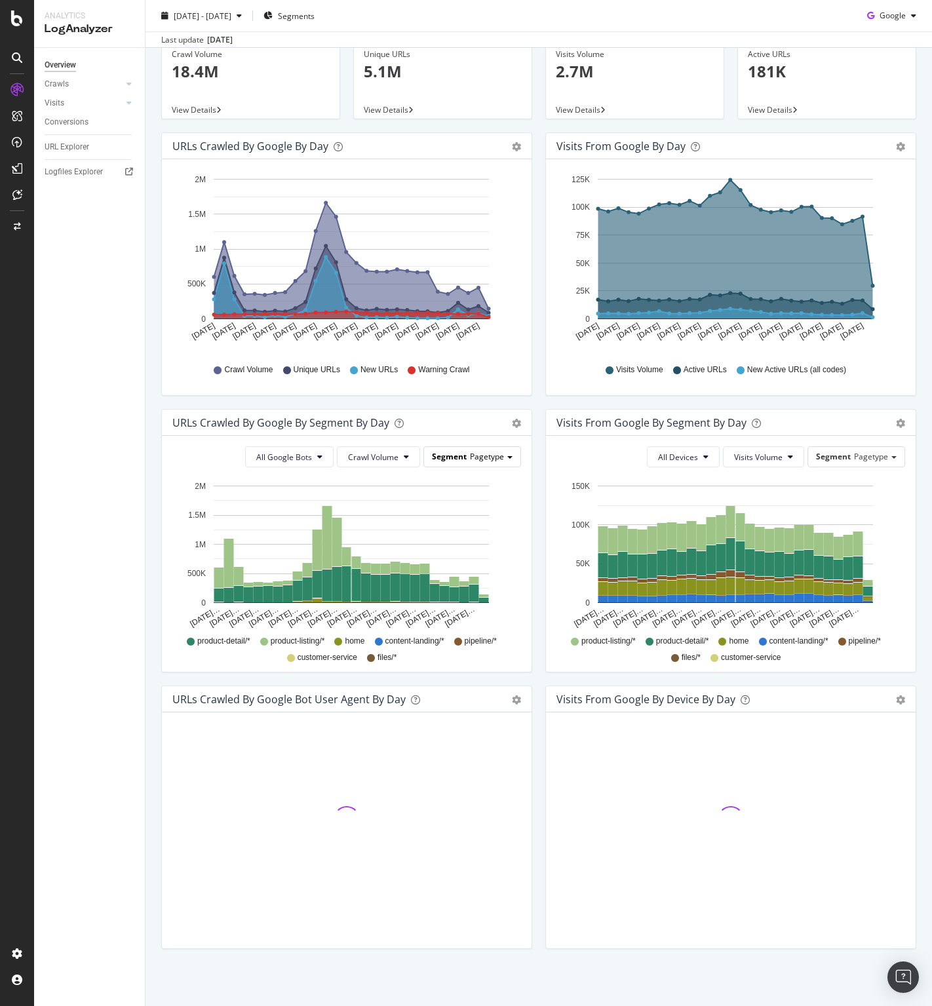
click at [508, 457] on div "Segment Pagetype" at bounding box center [472, 456] width 96 height 19
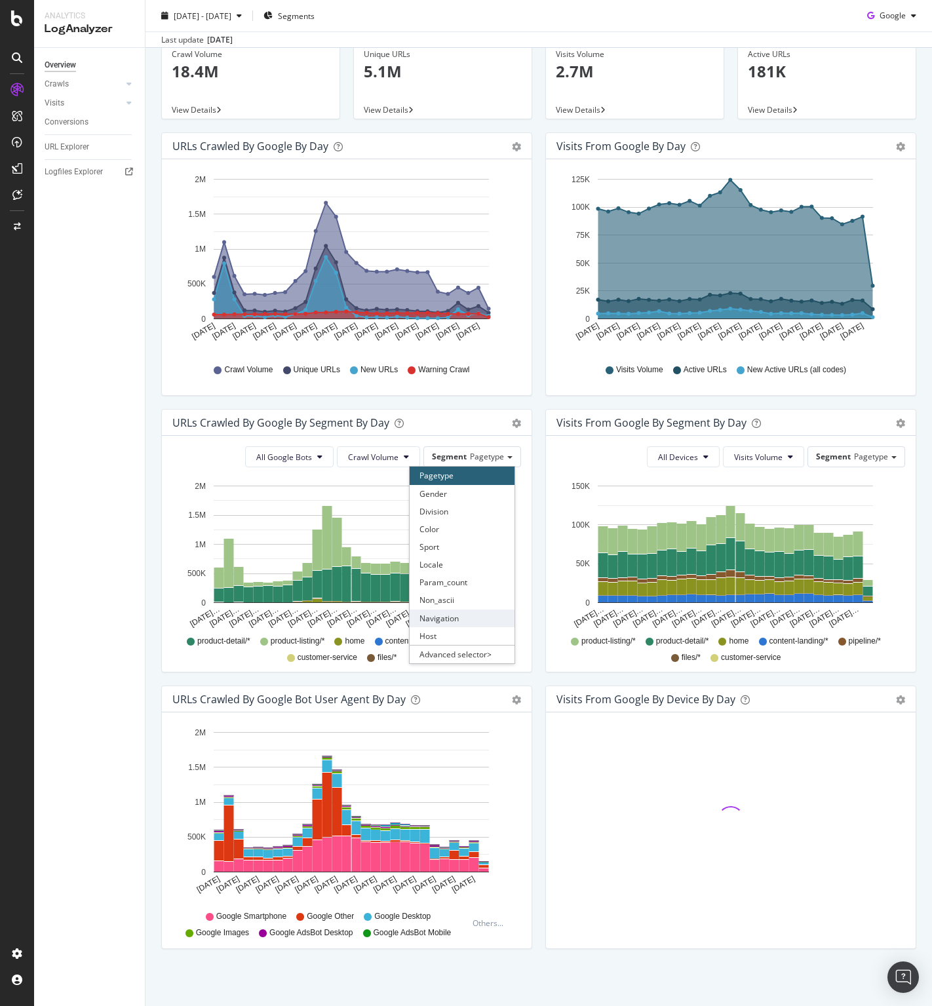
click at [461, 618] on div "Navigation" at bounding box center [461, 618] width 105 height 18
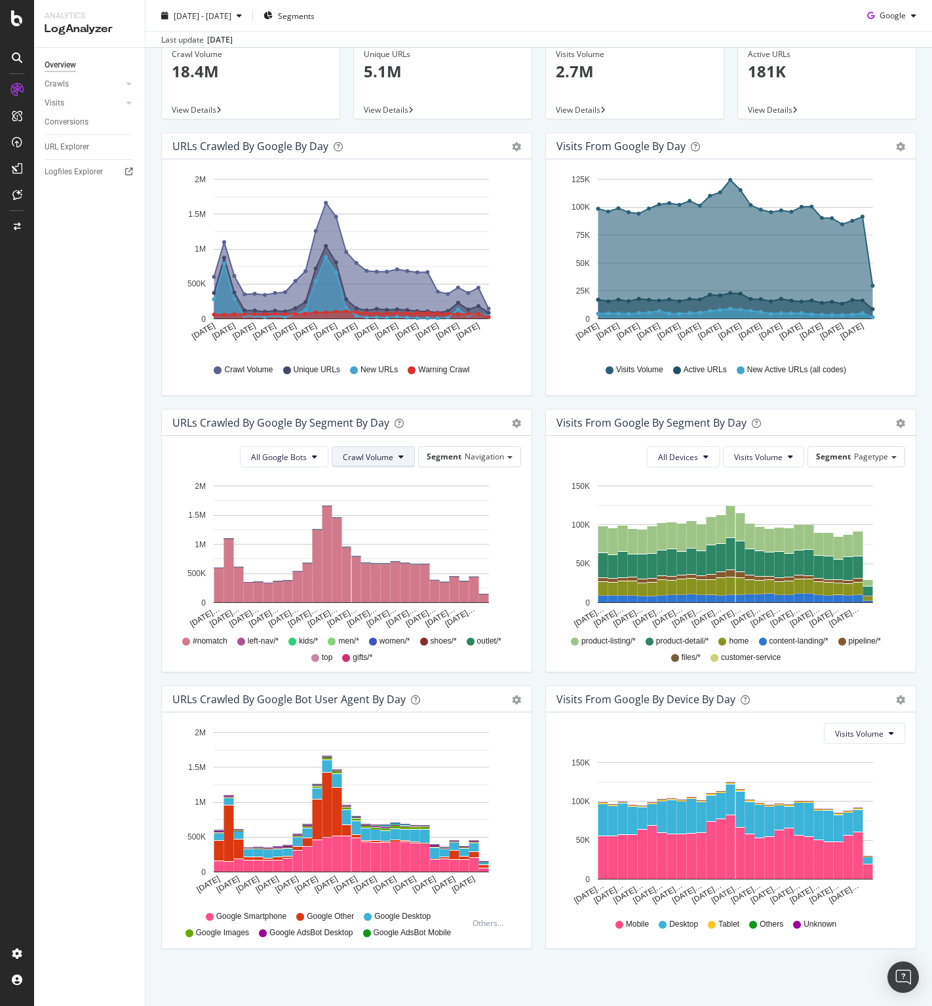
click at [398, 455] on icon at bounding box center [400, 457] width 5 height 8
click at [527, 484] on div "URLs Crawled by Google By Segment By Day Timeline (by Value) Table All Google B…" at bounding box center [347, 547] width 384 height 276
click at [309, 451] on button "All Google Bots" at bounding box center [284, 456] width 88 height 21
click at [527, 551] on div "URLs Crawled by Google By Segment By Day Timeline (by Value) Table All Google B…" at bounding box center [347, 547] width 384 height 276
click at [242, 12] on icon "button" at bounding box center [239, 16] width 5 height 8
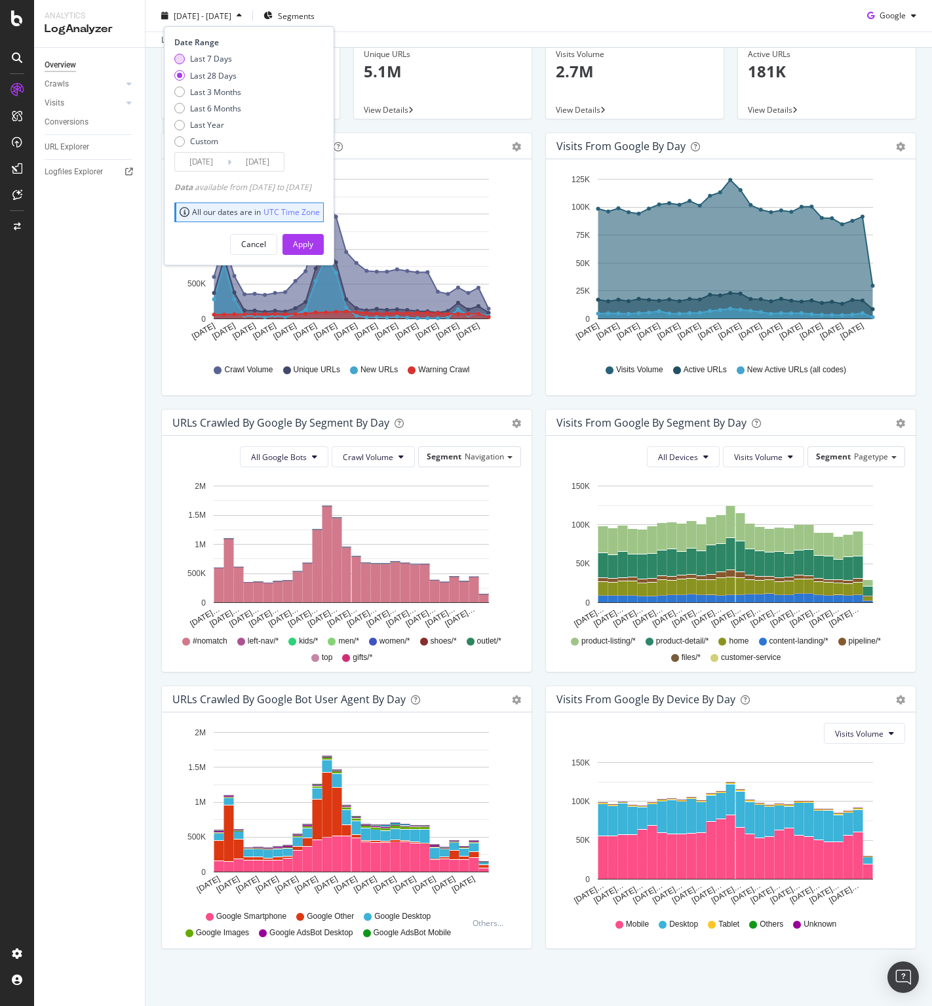
click at [211, 58] on div "Last 7 Days" at bounding box center [211, 58] width 42 height 11
type input "[DATE]"
click at [313, 240] on div "Apply" at bounding box center [303, 243] width 20 height 11
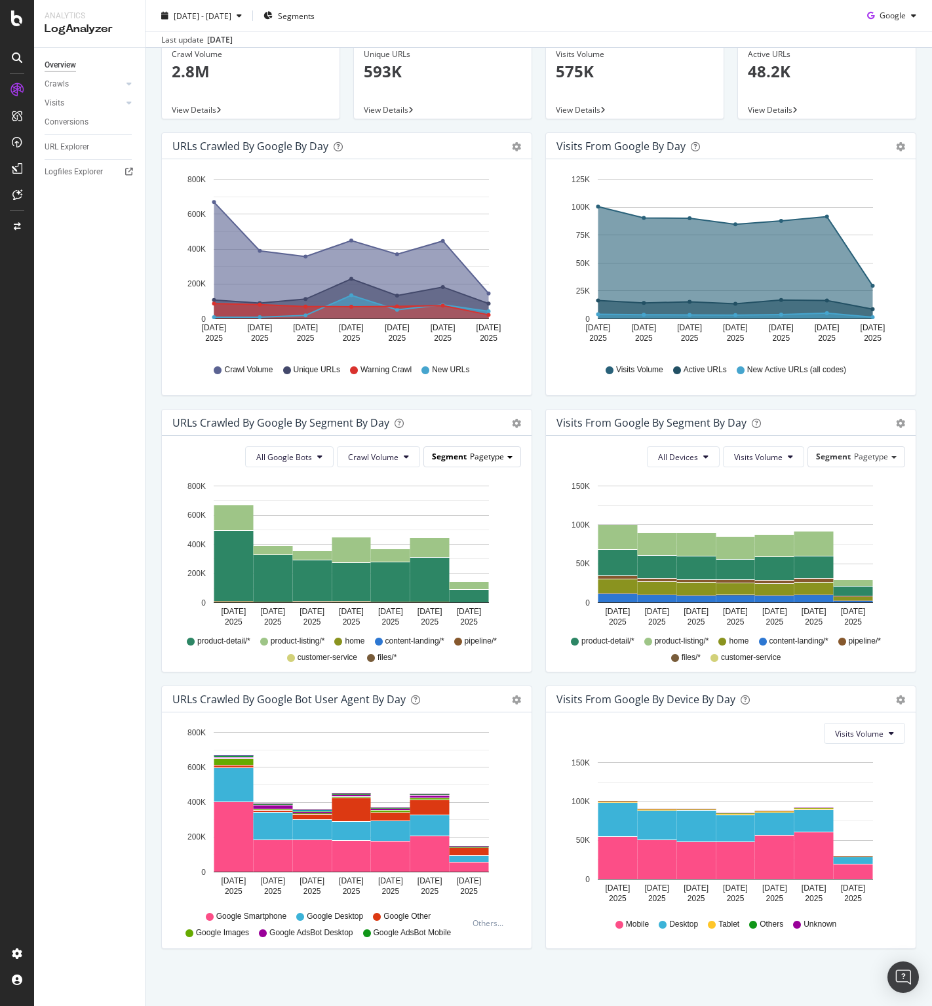
click at [506, 451] on div "Segment Pagetype" at bounding box center [472, 456] width 96 height 19
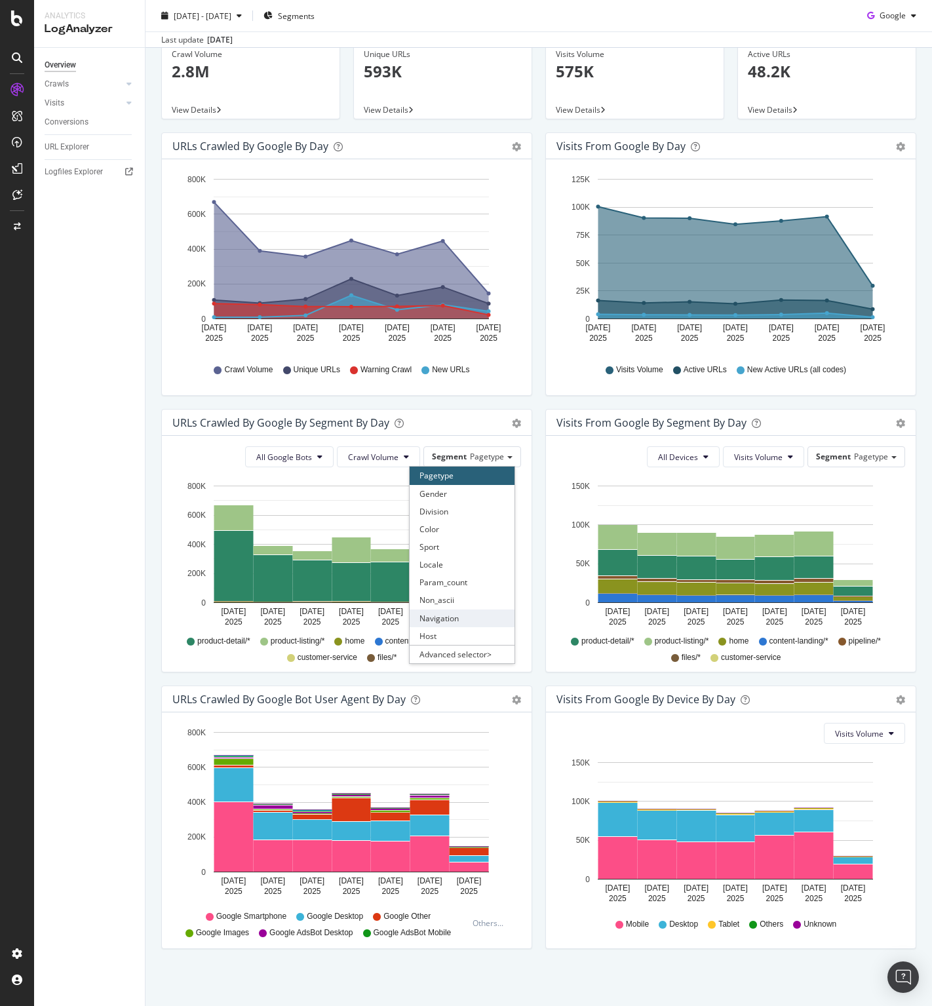
click at [447, 617] on div "Navigation" at bounding box center [461, 618] width 105 height 18
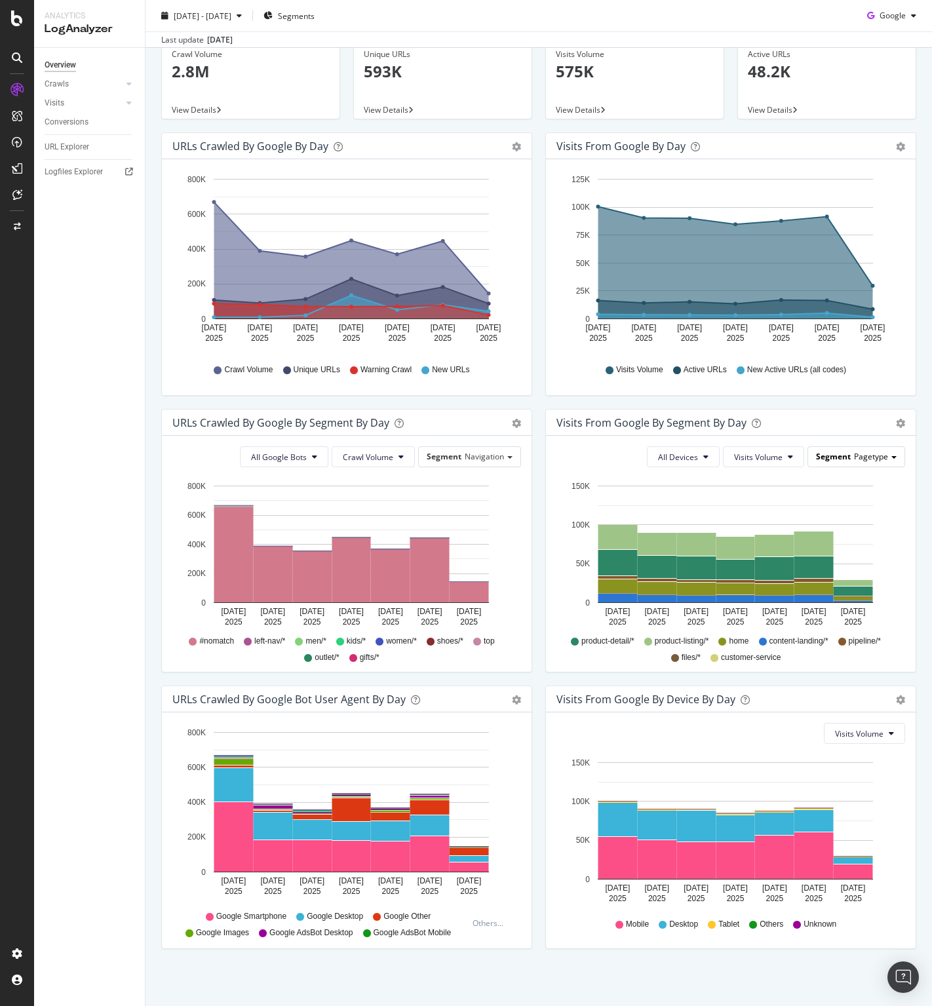
click at [879, 454] on div "Segment Pagetype" at bounding box center [856, 456] width 96 height 19
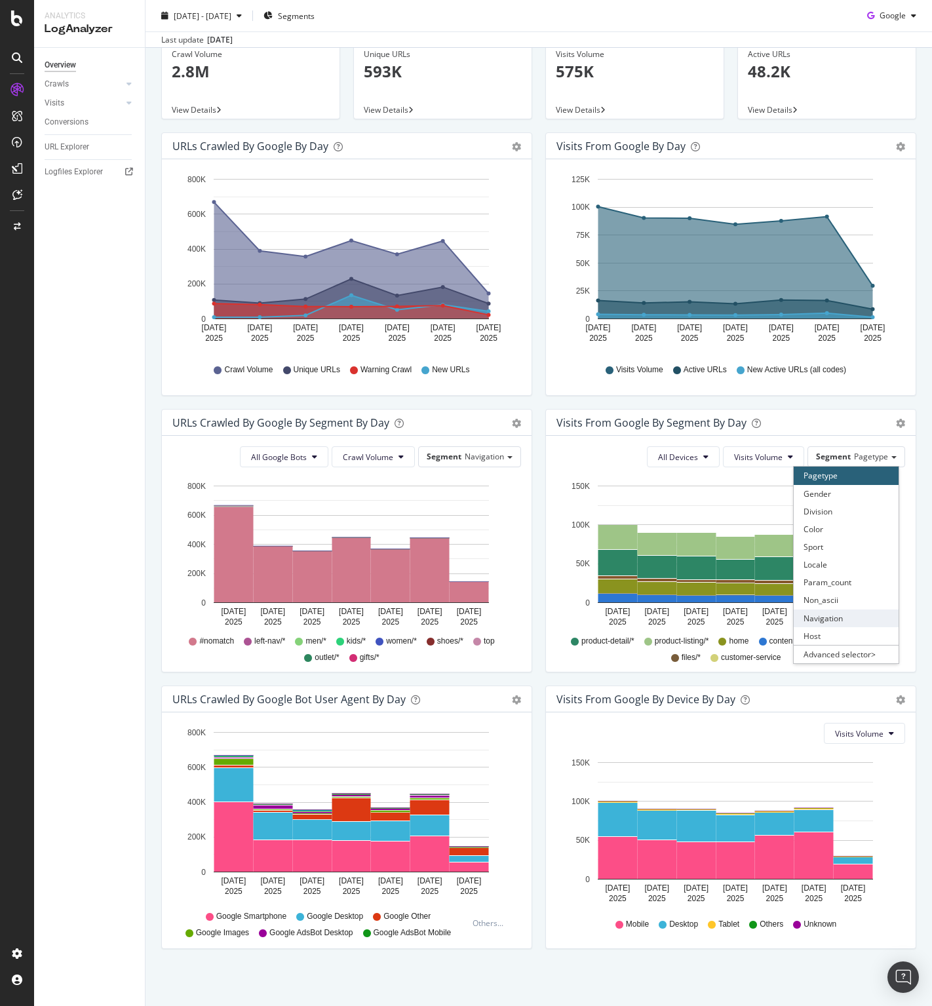
click at [858, 618] on div "Navigation" at bounding box center [845, 618] width 105 height 18
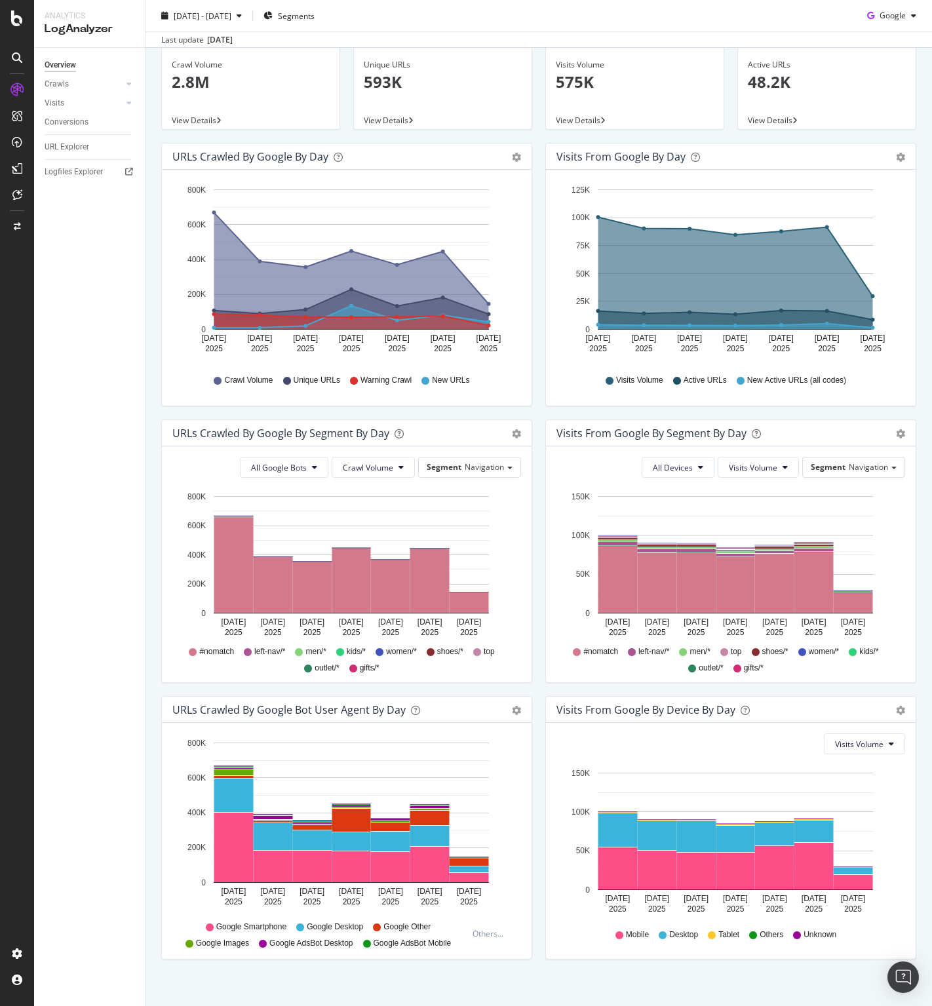
scroll to position [68, 0]
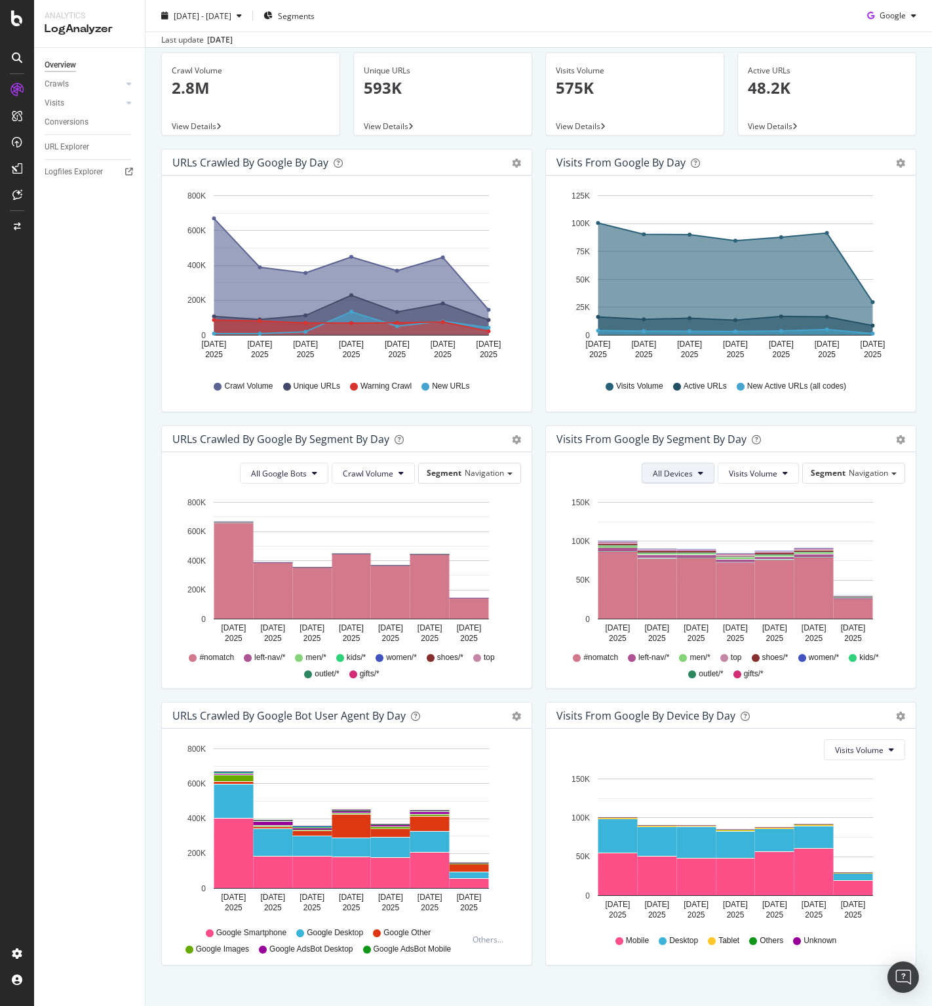
click at [698, 472] on icon at bounding box center [700, 473] width 5 height 8
click at [673, 523] on span "Mobile" at bounding box center [666, 522] width 40 height 12
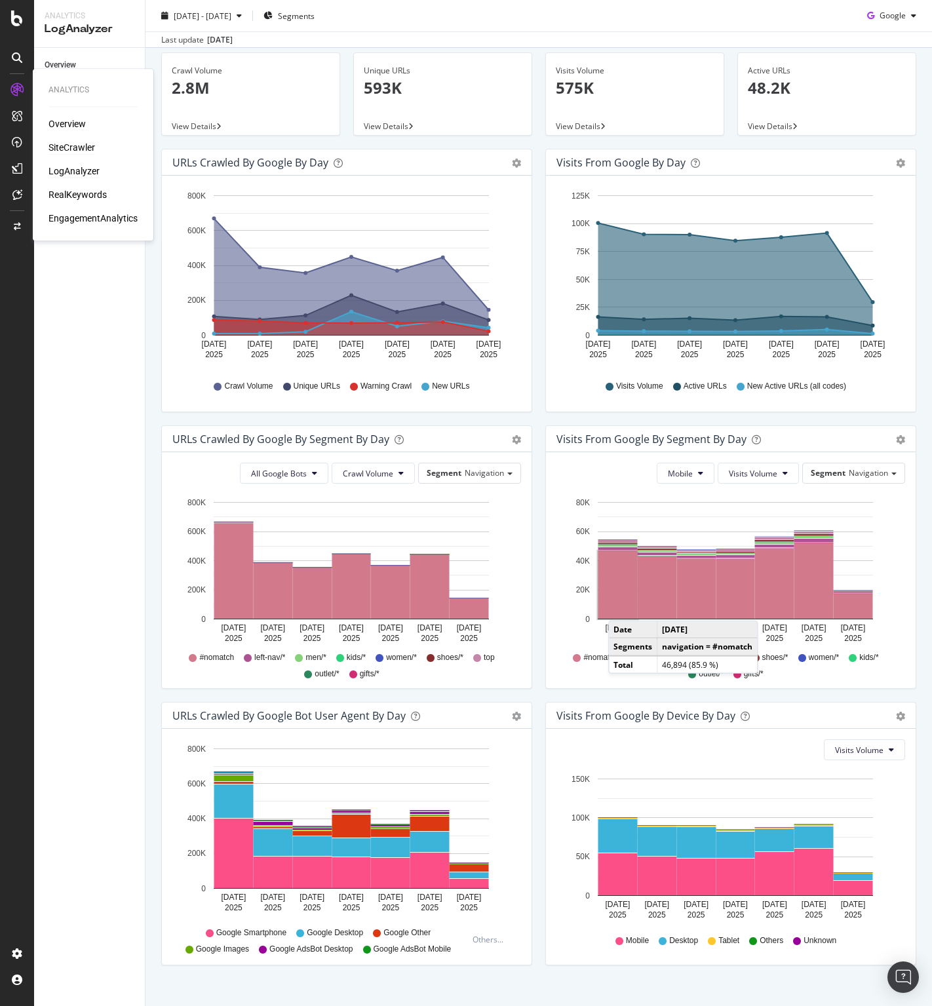
click at [64, 144] on div "SiteCrawler" at bounding box center [71, 147] width 47 height 13
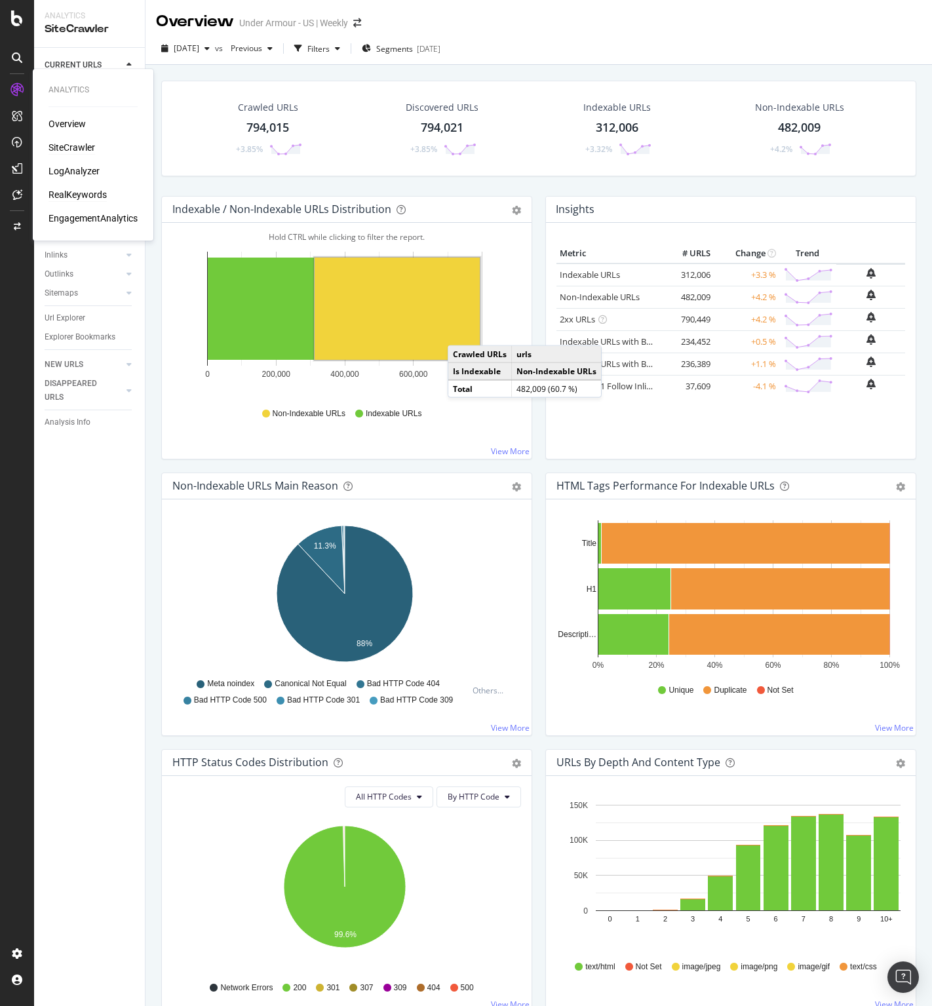
click at [81, 195] on div "RealKeywords" at bounding box center [77, 194] width 58 height 13
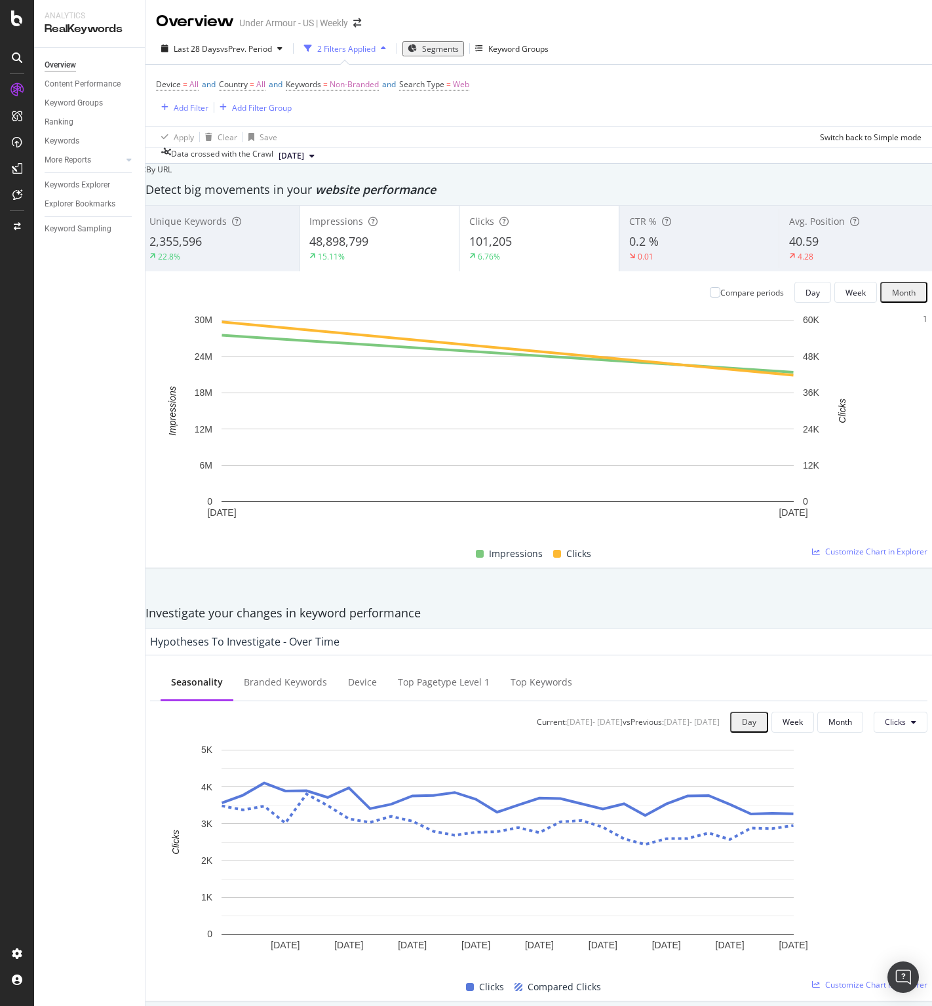
drag, startPoint x: 89, startPoint y: 181, endPoint x: 107, endPoint y: 216, distance: 39.0
click at [89, 181] on div "Keywords Explorer" at bounding box center [78, 185] width 66 height 14
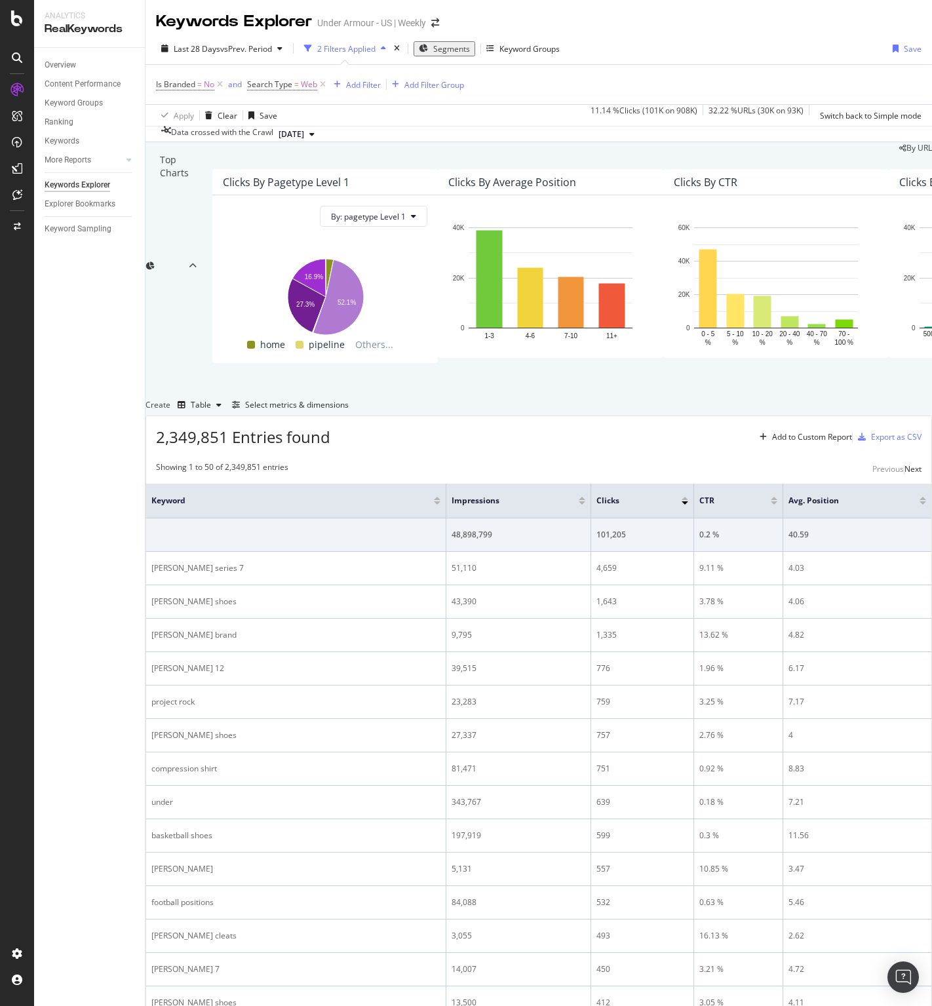
click at [314, 135] on icon at bounding box center [311, 134] width 5 height 8
click at [524, 153] on div "By URL" at bounding box center [538, 147] width 786 height 11
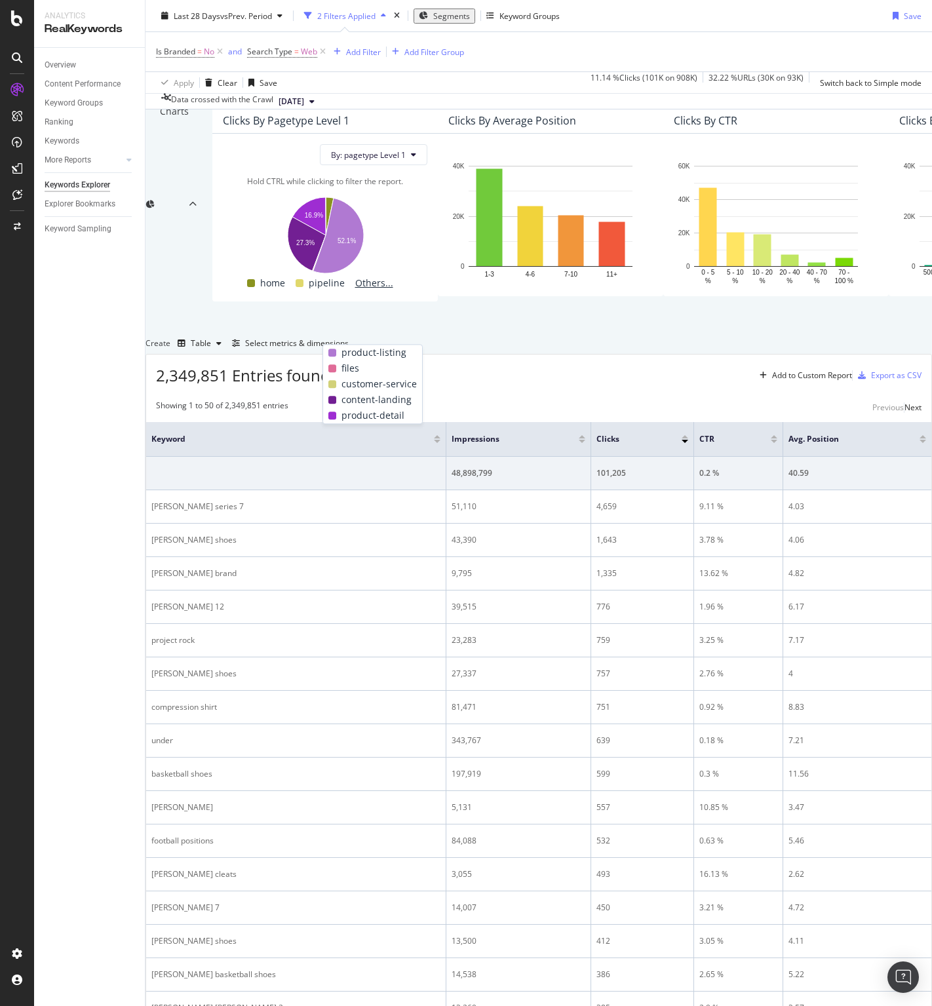
scroll to position [66, 0]
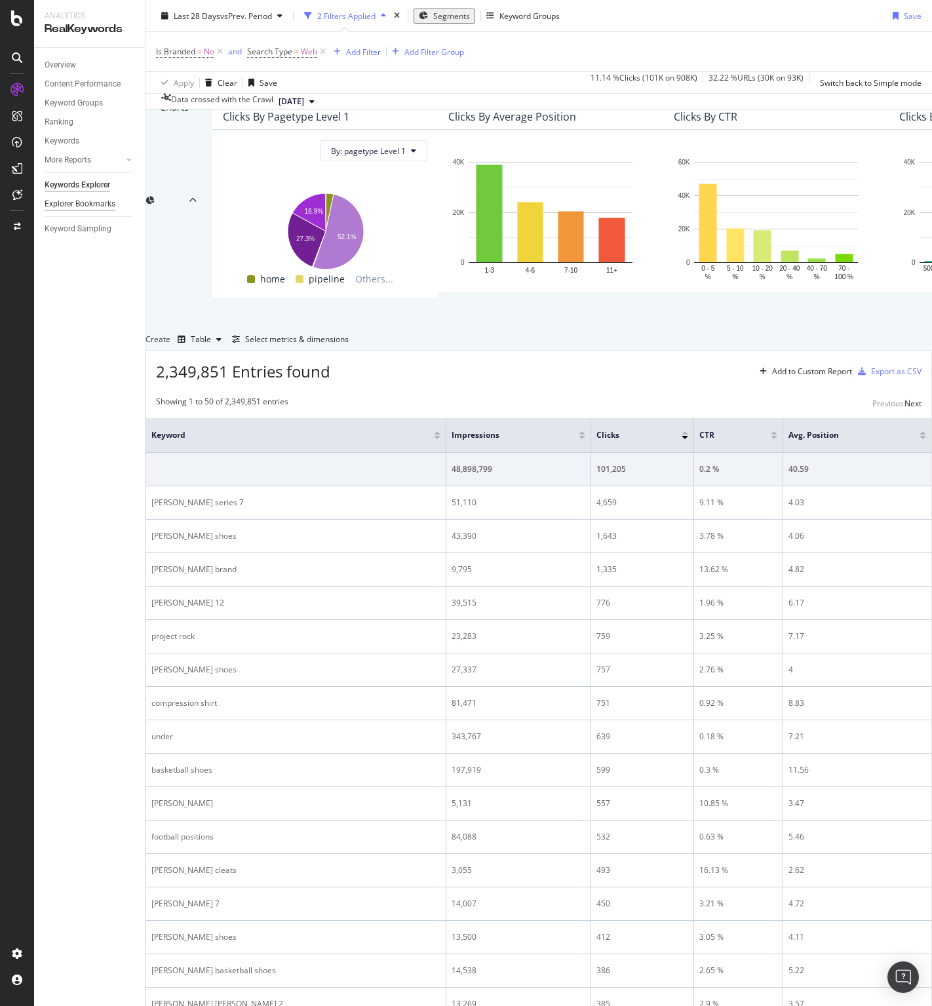
click at [99, 202] on div "Explorer Bookmarks" at bounding box center [80, 204] width 71 height 14
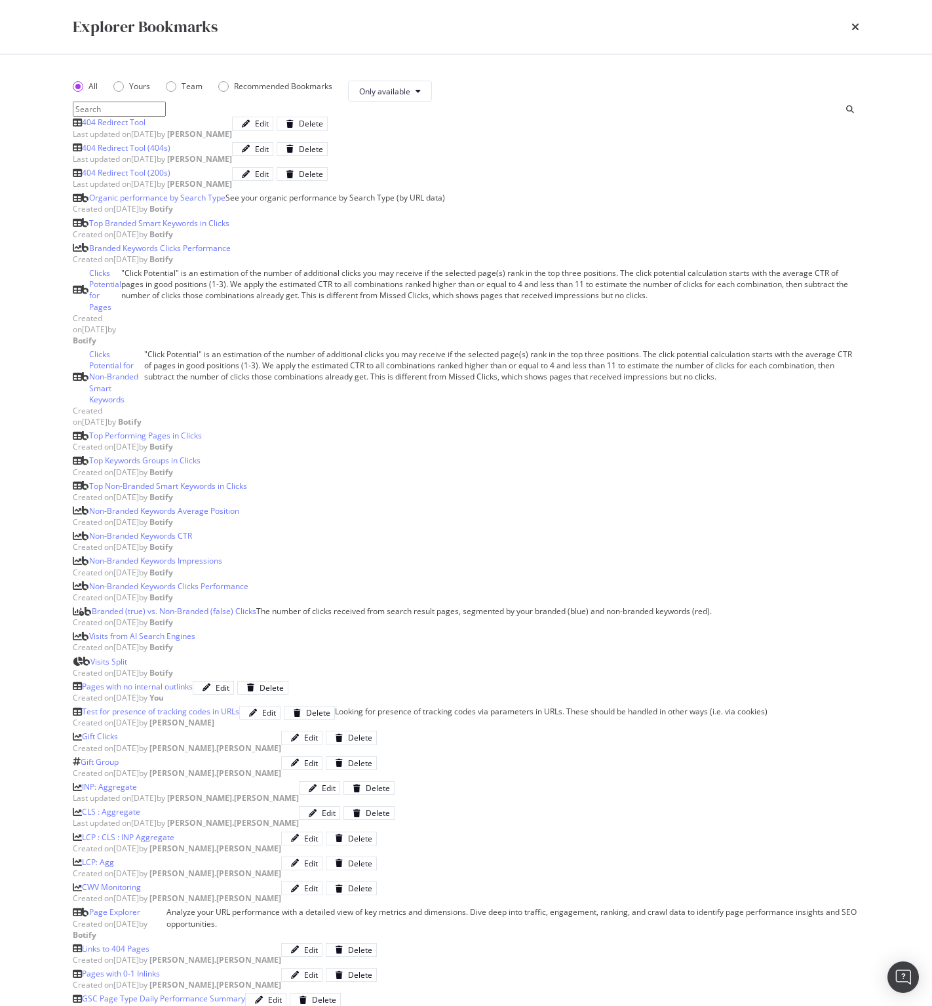
click at [141, 128] on div "404 Redirect Tool" at bounding box center [114, 122] width 64 height 11
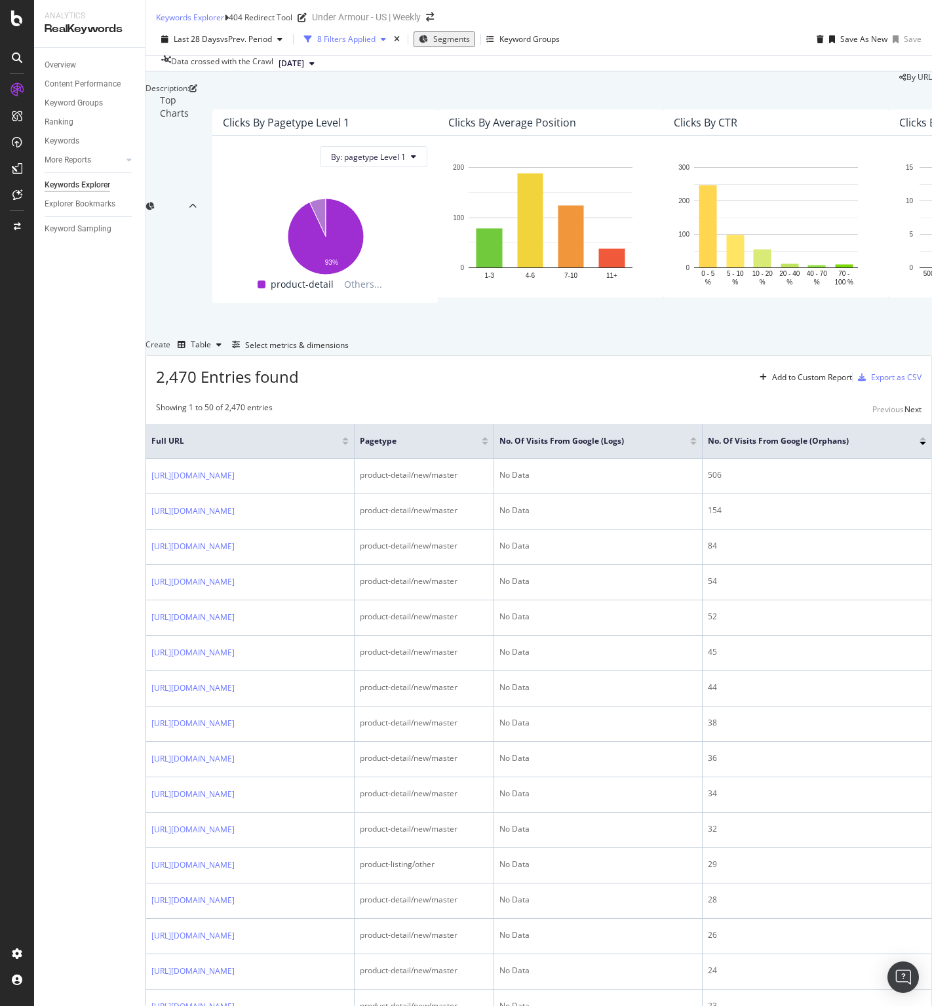
click at [339, 45] on div "8 Filters Applied" at bounding box center [346, 38] width 58 height 11
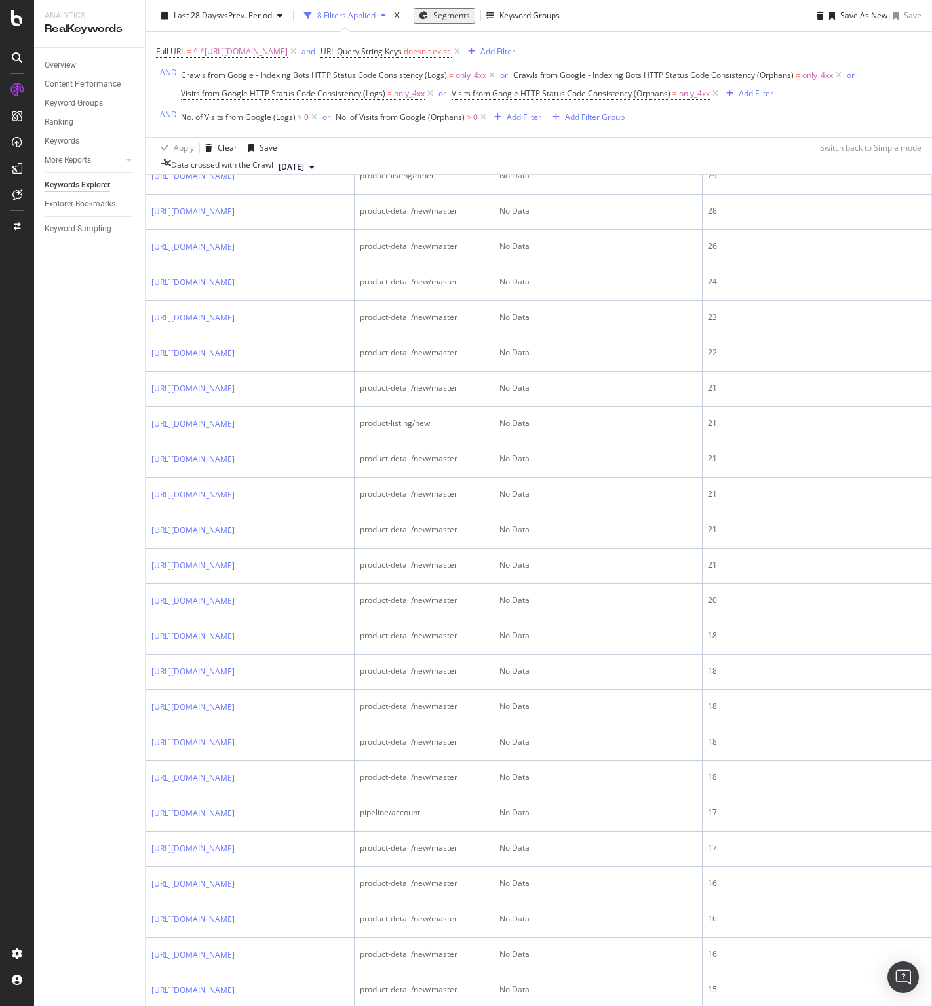
scroll to position [816, 0]
click at [248, 180] on icon at bounding box center [244, 176] width 8 height 8
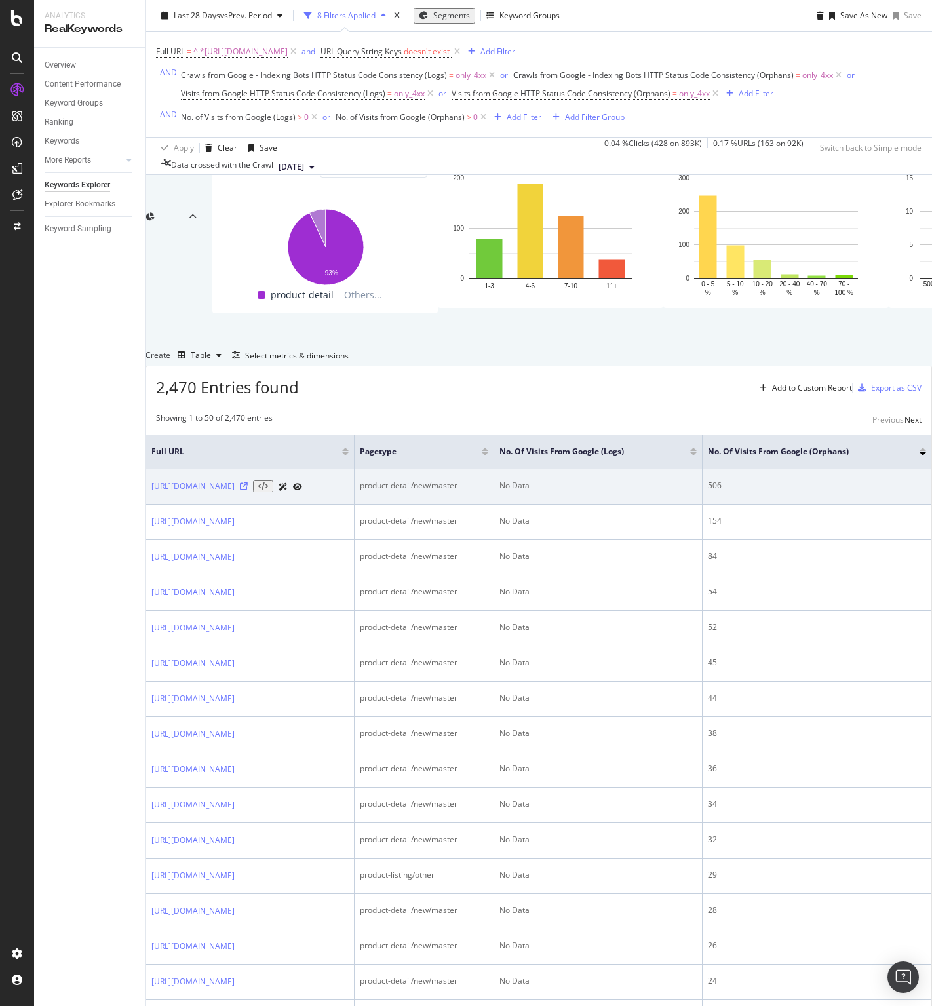
scroll to position [0, 36]
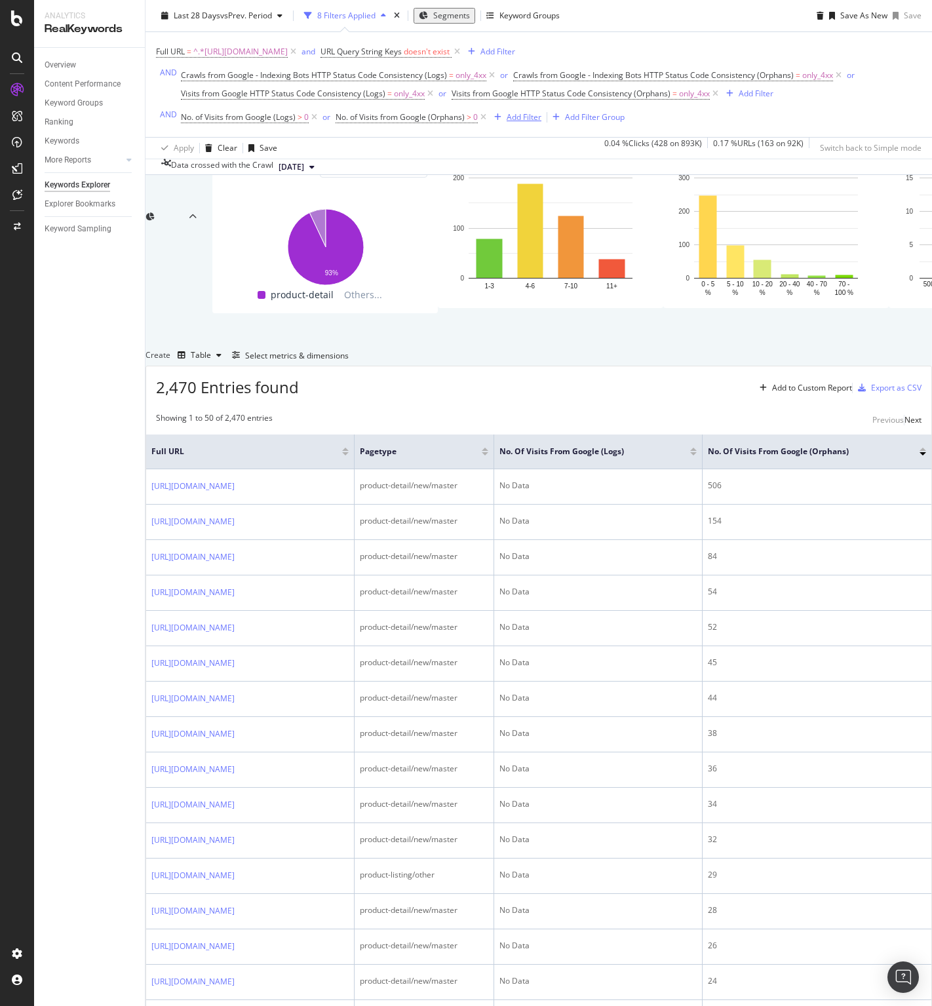
click at [523, 118] on div "Add Filter" at bounding box center [523, 116] width 35 height 11
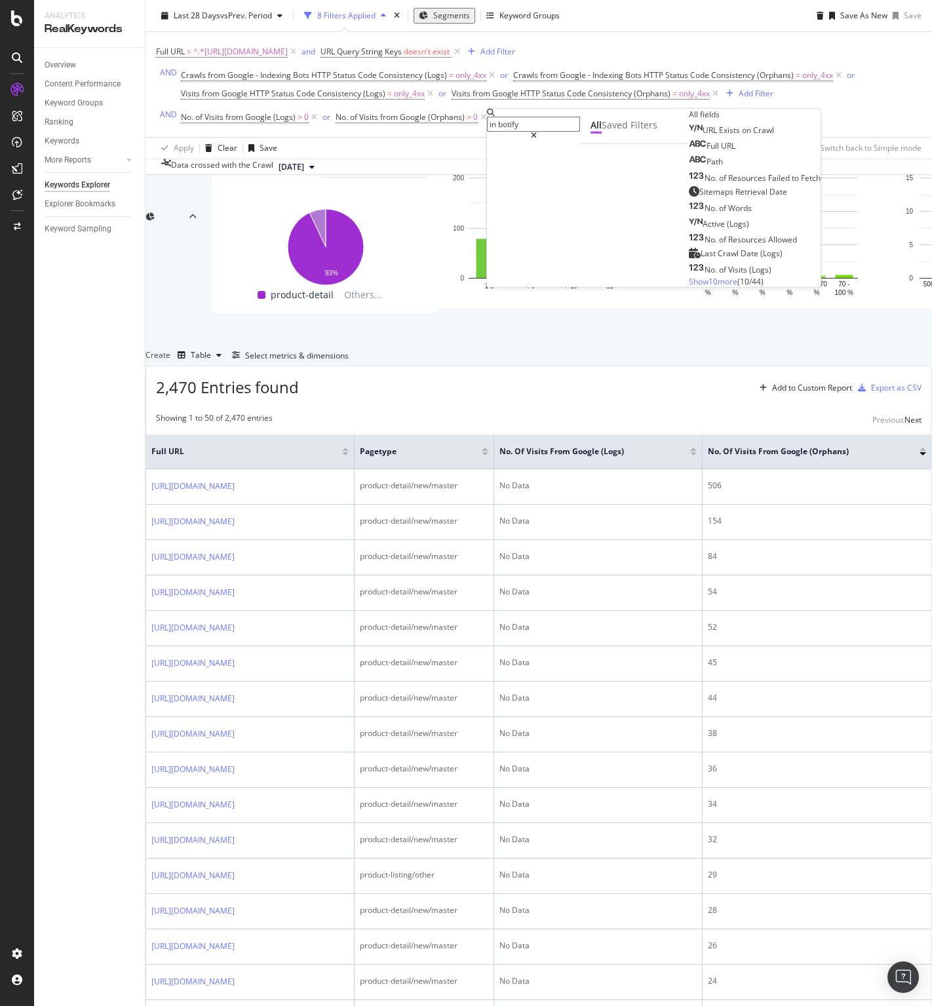
type input "in botify"
click at [689, 286] on span "Show 10 more" at bounding box center [713, 280] width 48 height 11
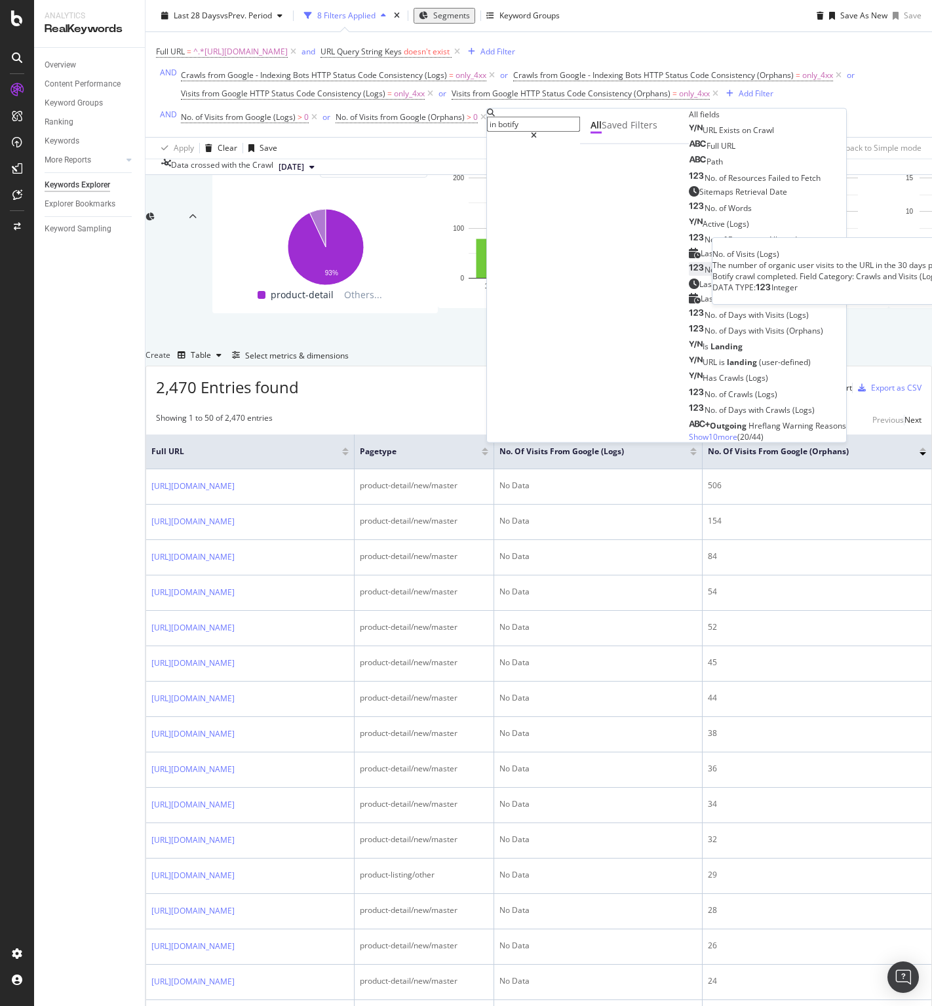
scroll to position [109, 0]
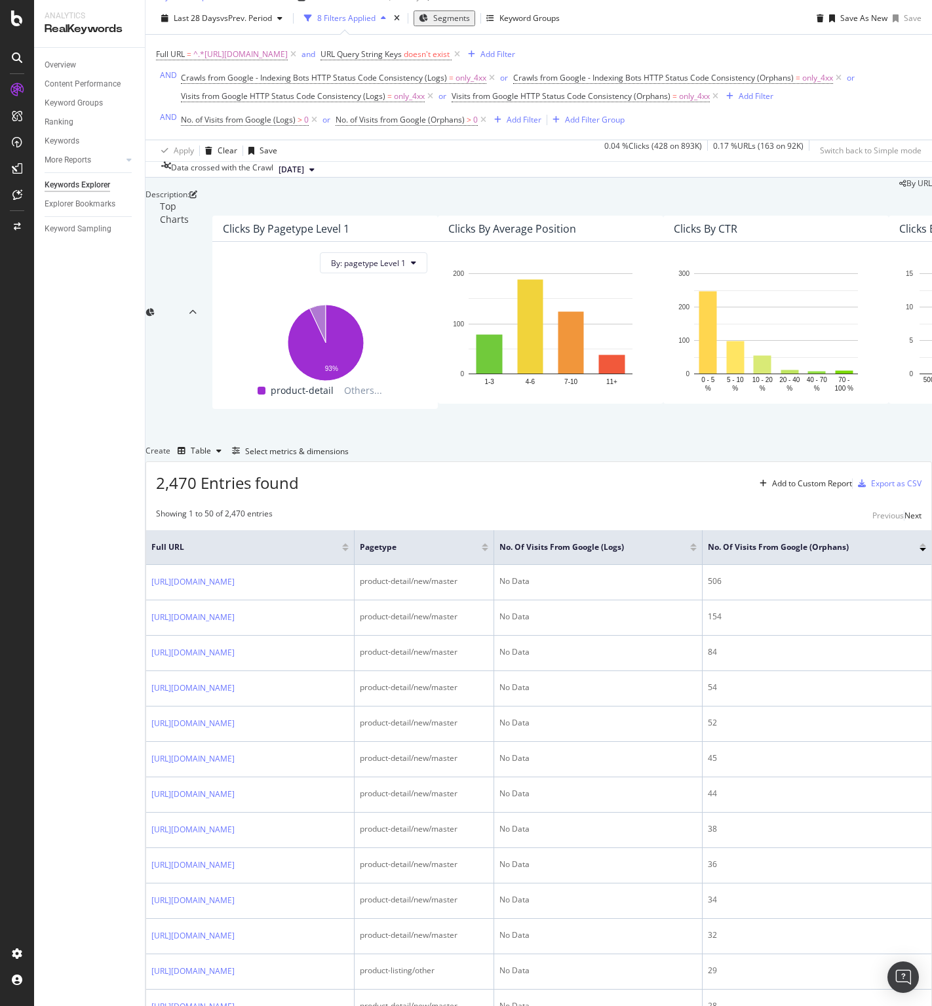
scroll to position [0, 0]
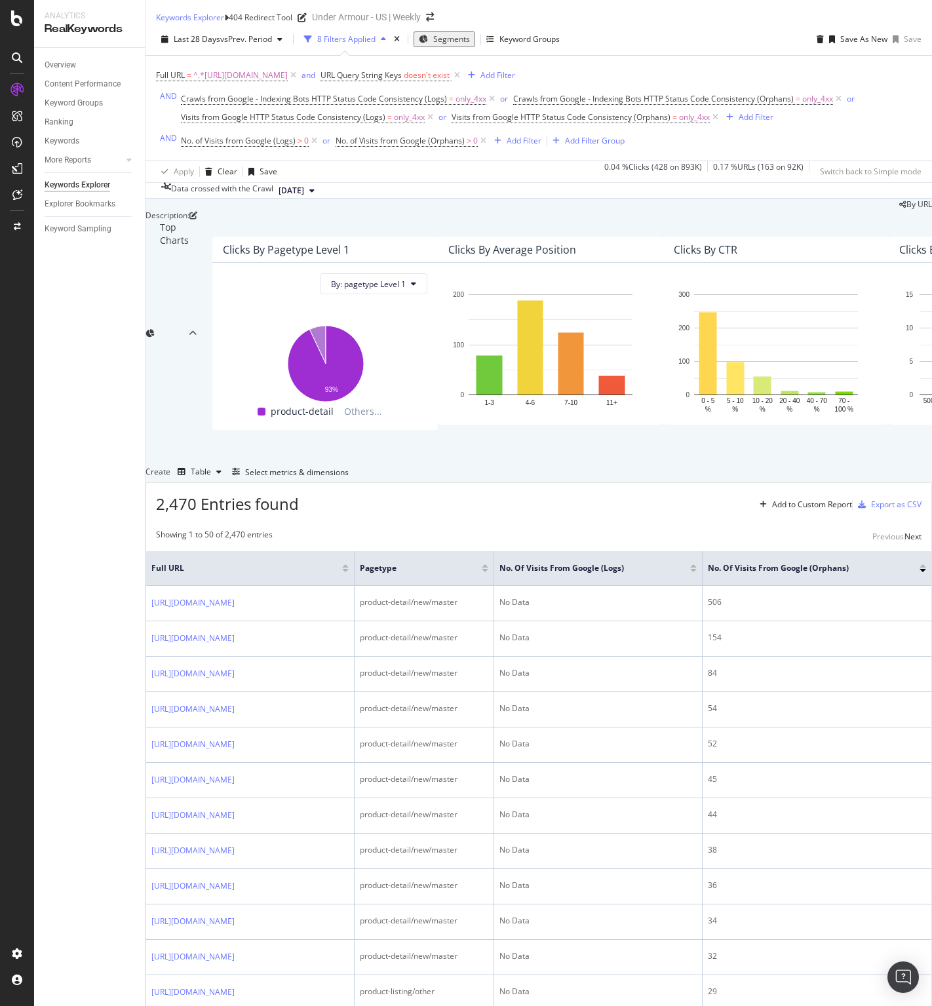
click at [75, 183] on div "Keywords Explorer" at bounding box center [78, 185] width 66 height 14
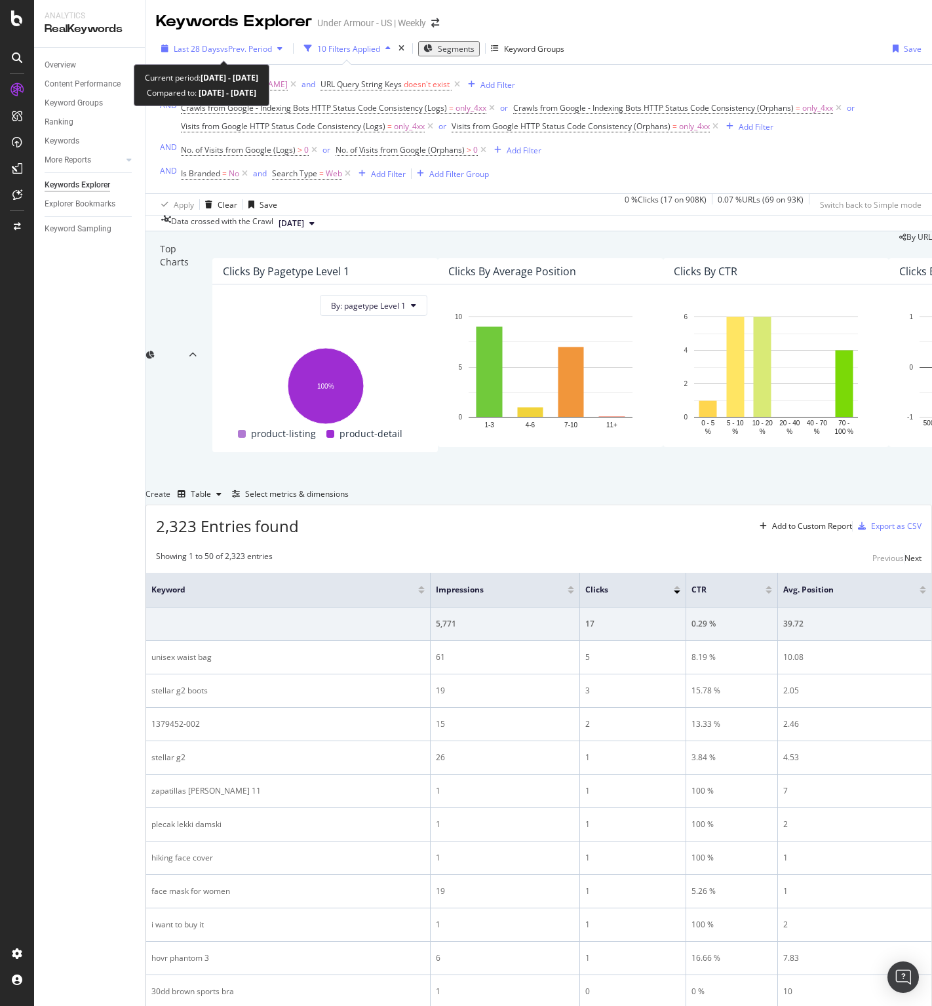
click at [282, 50] on icon "button" at bounding box center [279, 49] width 5 height 8
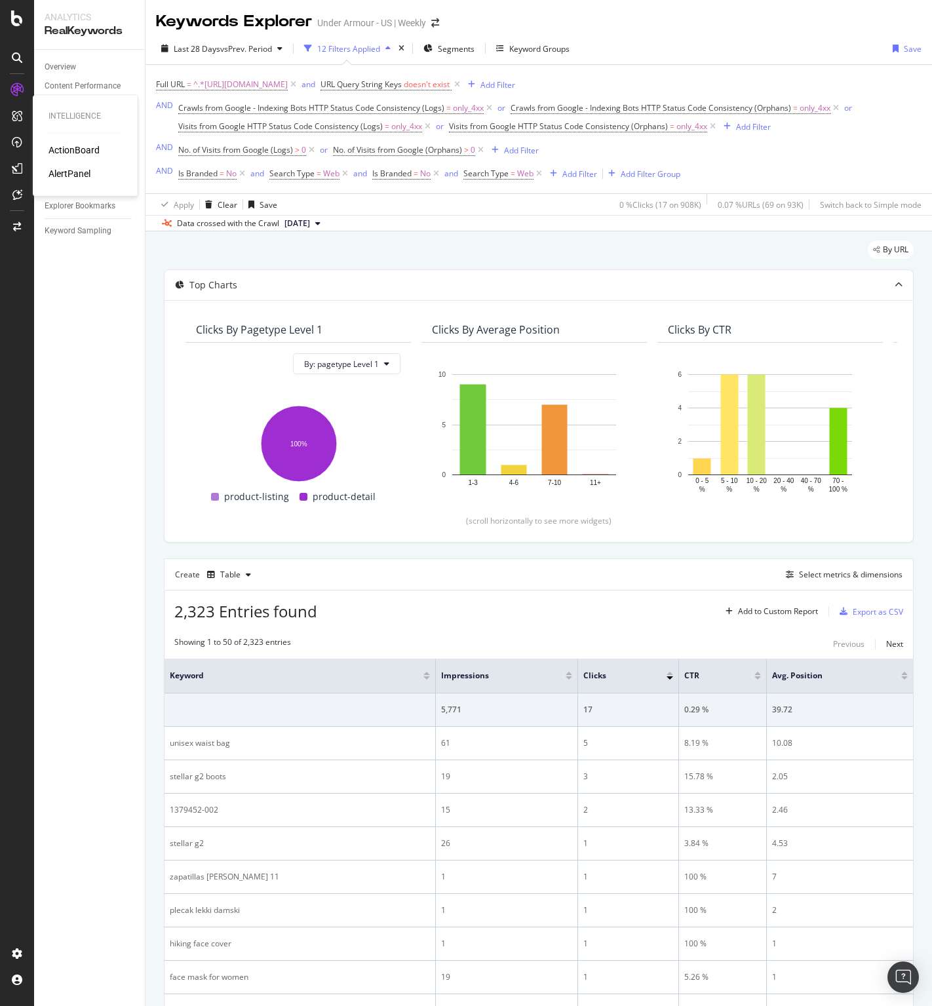
click at [73, 157] on div "ActionBoard AlertPanel" at bounding box center [84, 161] width 73 height 37
click at [75, 146] on div "Keywords" at bounding box center [62, 143] width 35 height 14
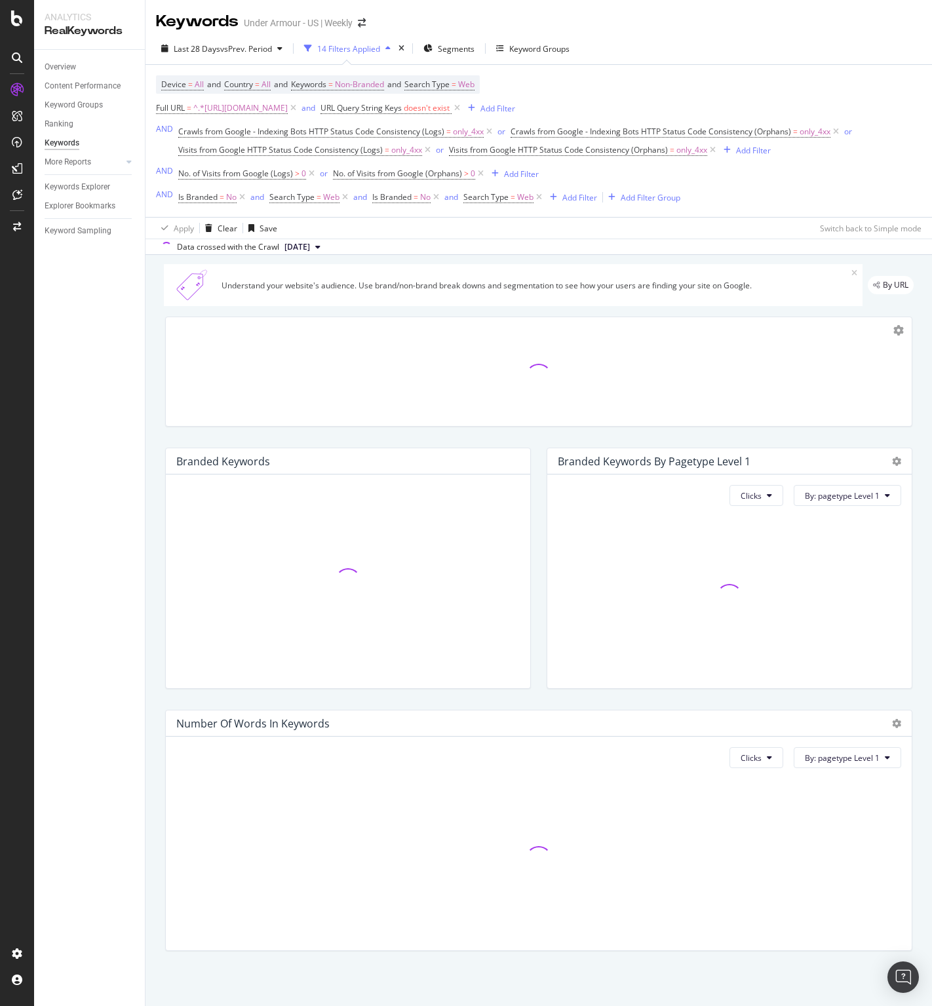
click at [360, 44] on div "14 Filters Applied" at bounding box center [348, 48] width 63 height 11
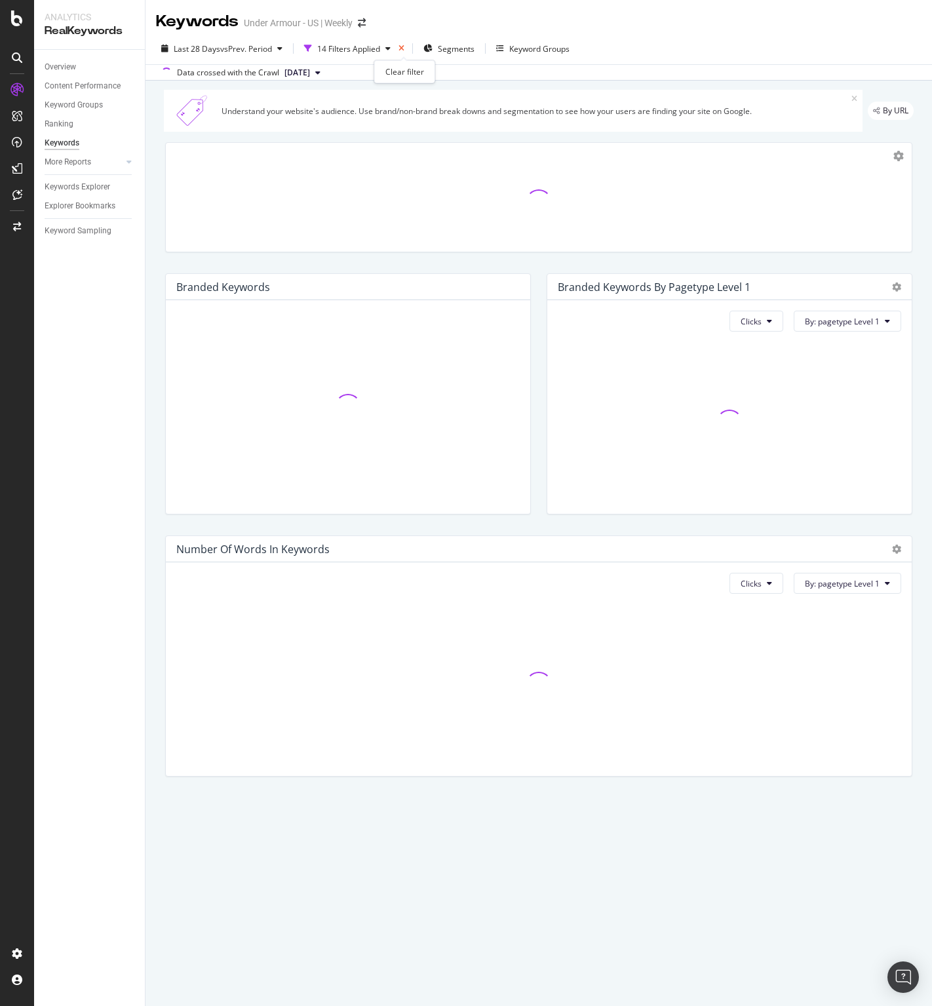
click at [402, 46] on icon "times" at bounding box center [401, 49] width 6 height 8
click at [371, 48] on div "2 Filters Applied" at bounding box center [346, 48] width 58 height 11
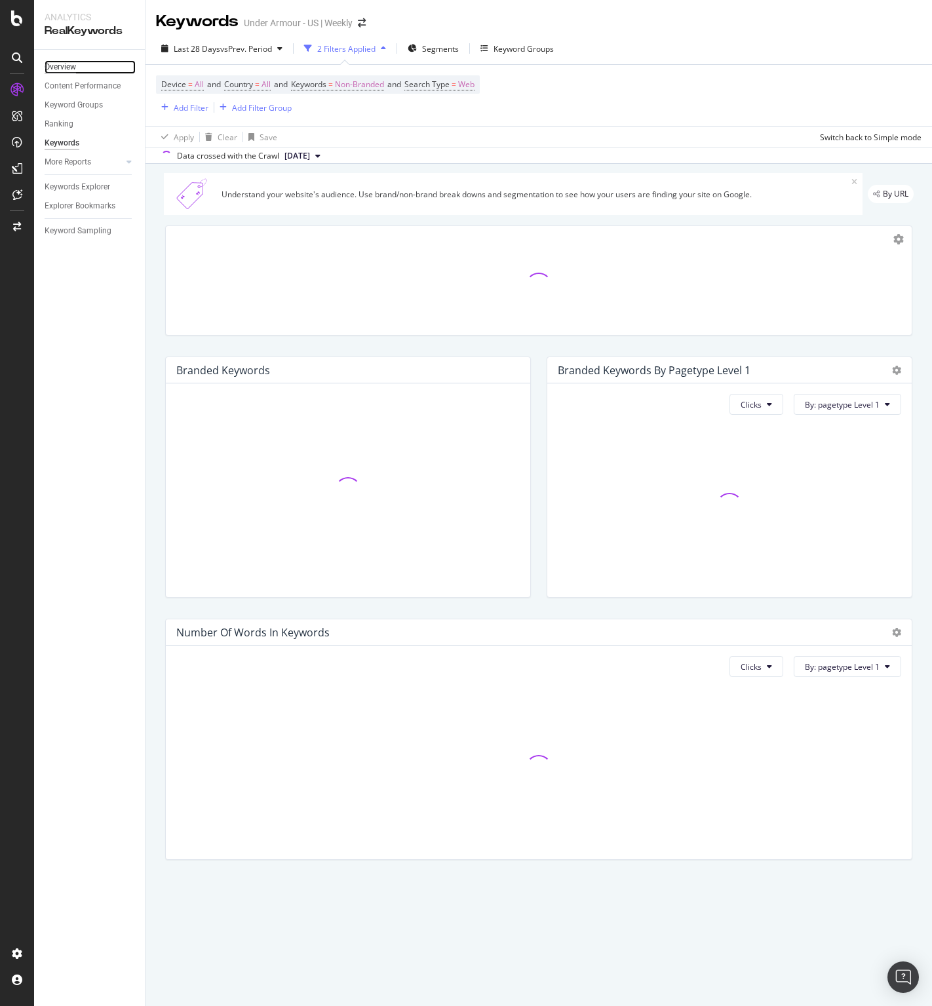
click at [75, 67] on div "Overview" at bounding box center [60, 67] width 31 height 14
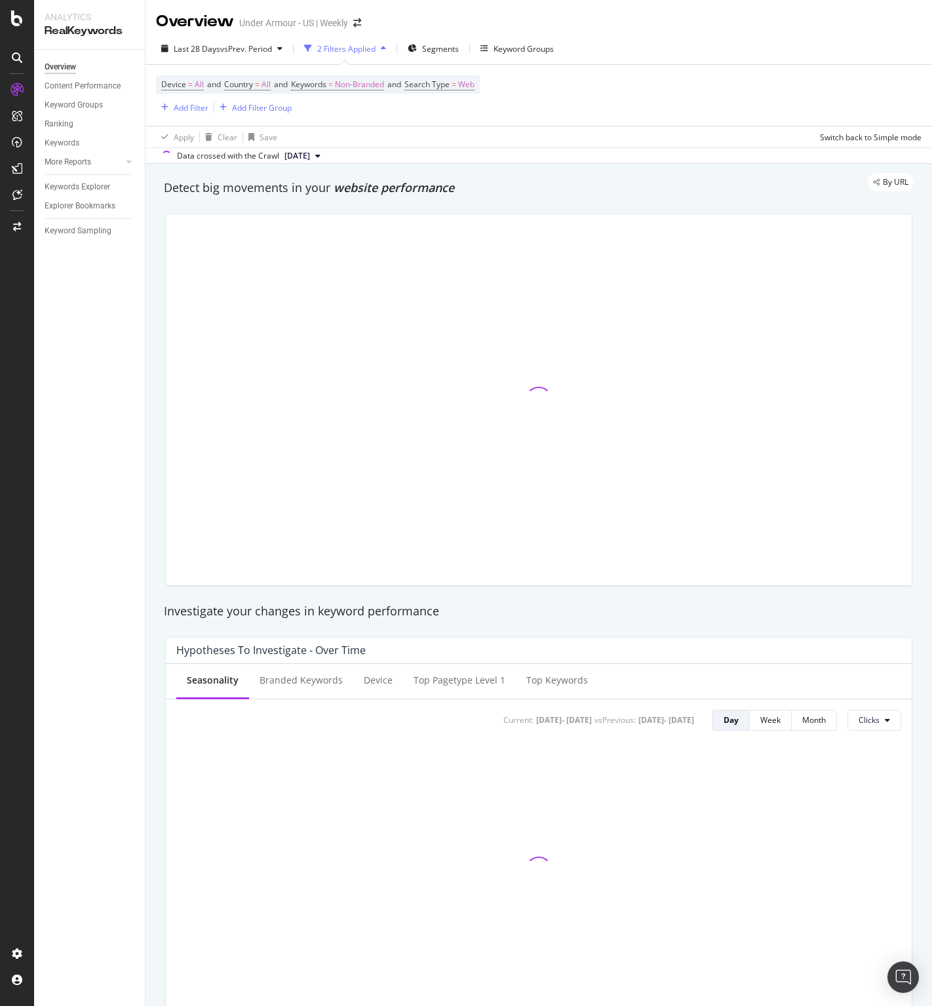
click at [326, 22] on div "Under Armour - US | Weekly" at bounding box center [293, 22] width 109 height 13
click at [356, 22] on icon "arrow-right-arrow-left" at bounding box center [357, 22] width 8 height 9
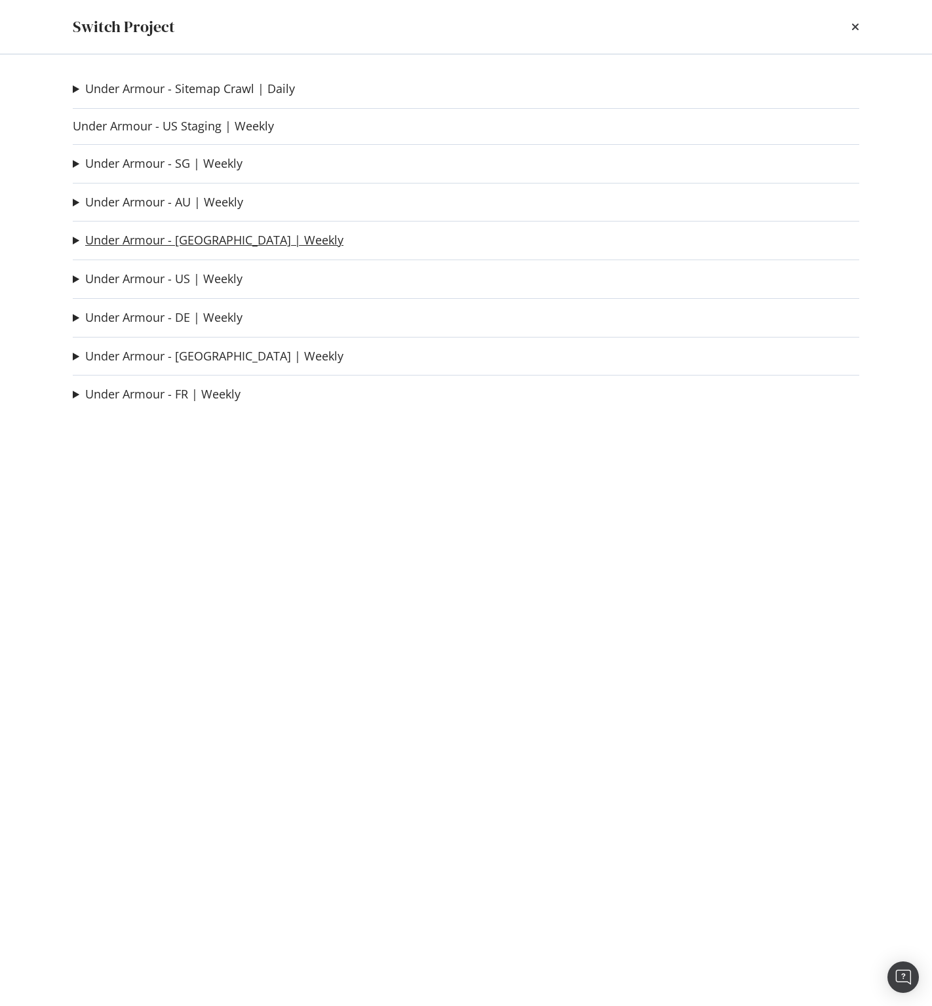
click at [136, 237] on link "Under Armour - [GEOGRAPHIC_DATA] | Weekly" at bounding box center [214, 240] width 258 height 14
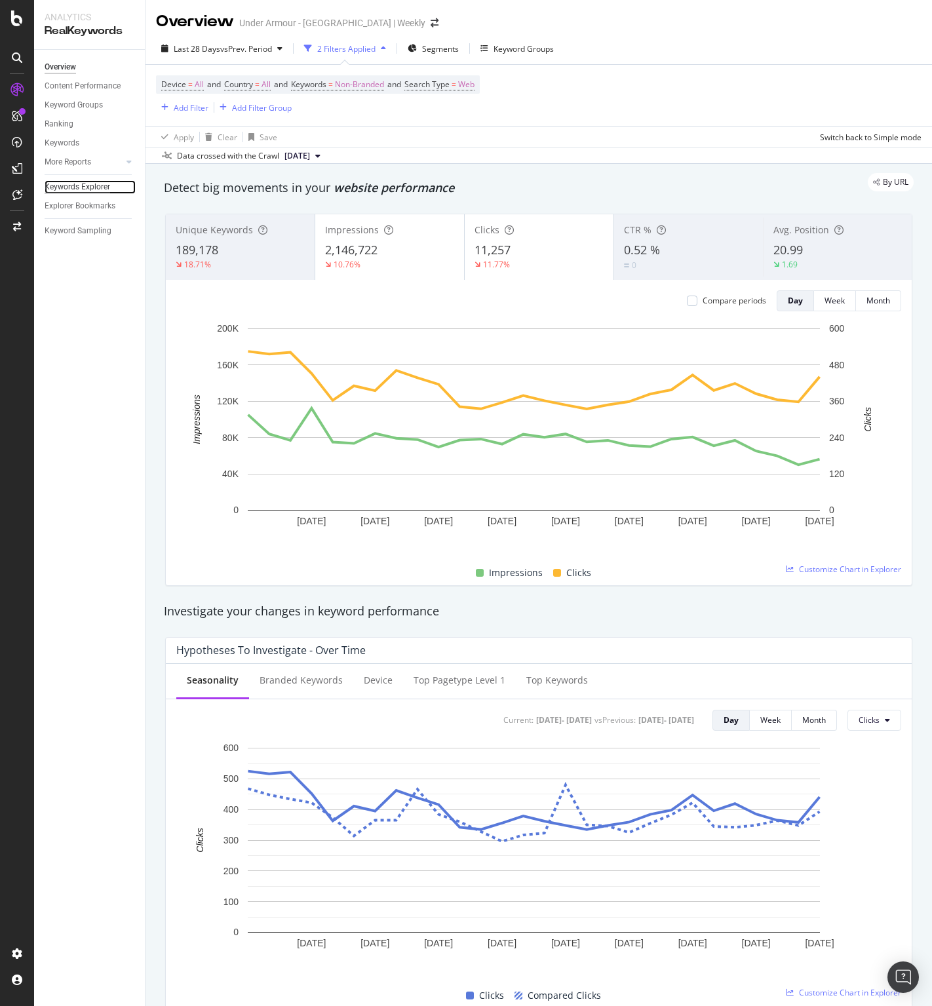
click at [85, 186] on div "Keywords Explorer" at bounding box center [78, 187] width 66 height 14
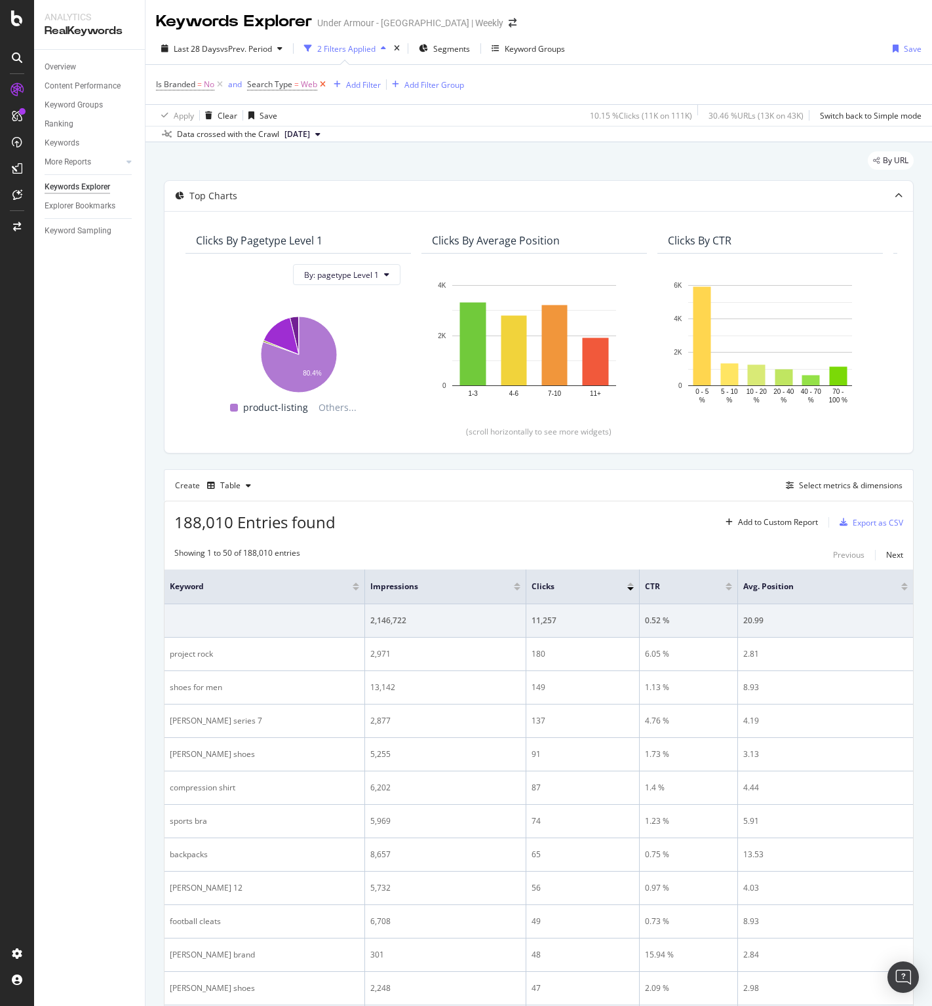
click at [322, 85] on icon at bounding box center [322, 84] width 11 height 13
click at [354, 587] on div at bounding box center [355, 588] width 7 height 3
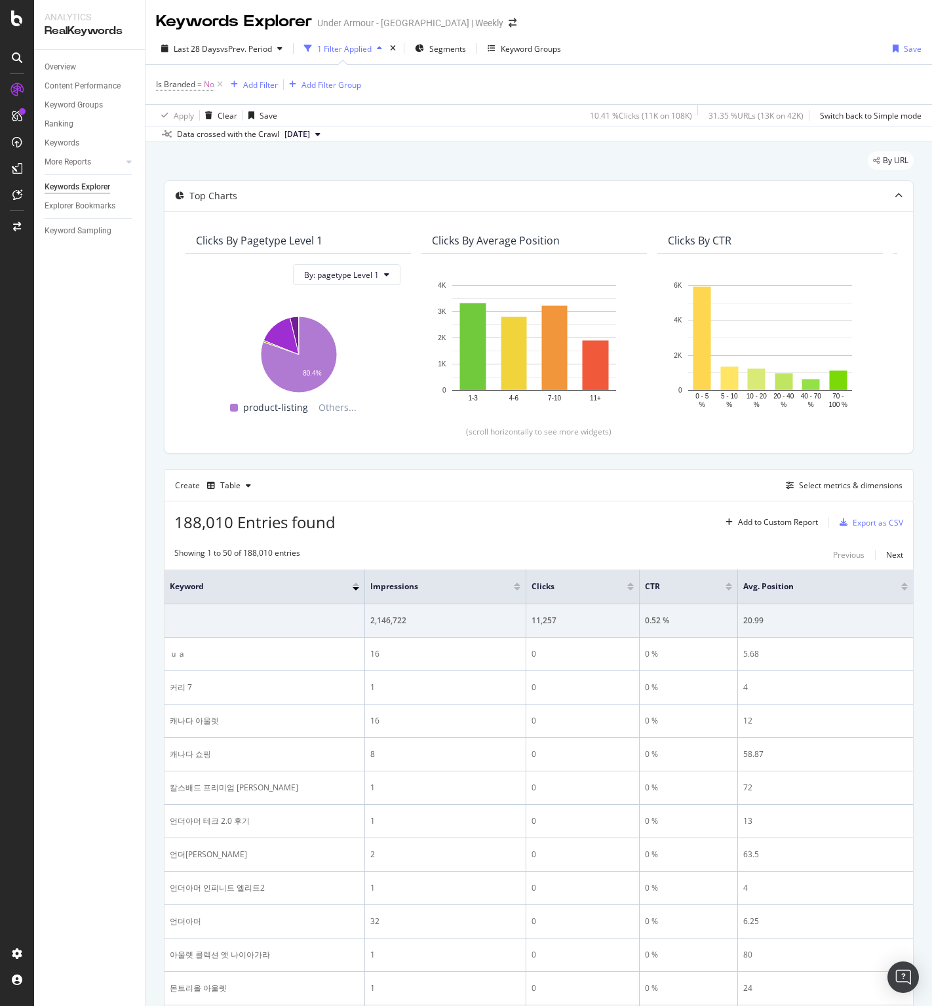
click at [355, 583] on div at bounding box center [355, 583] width 7 height 3
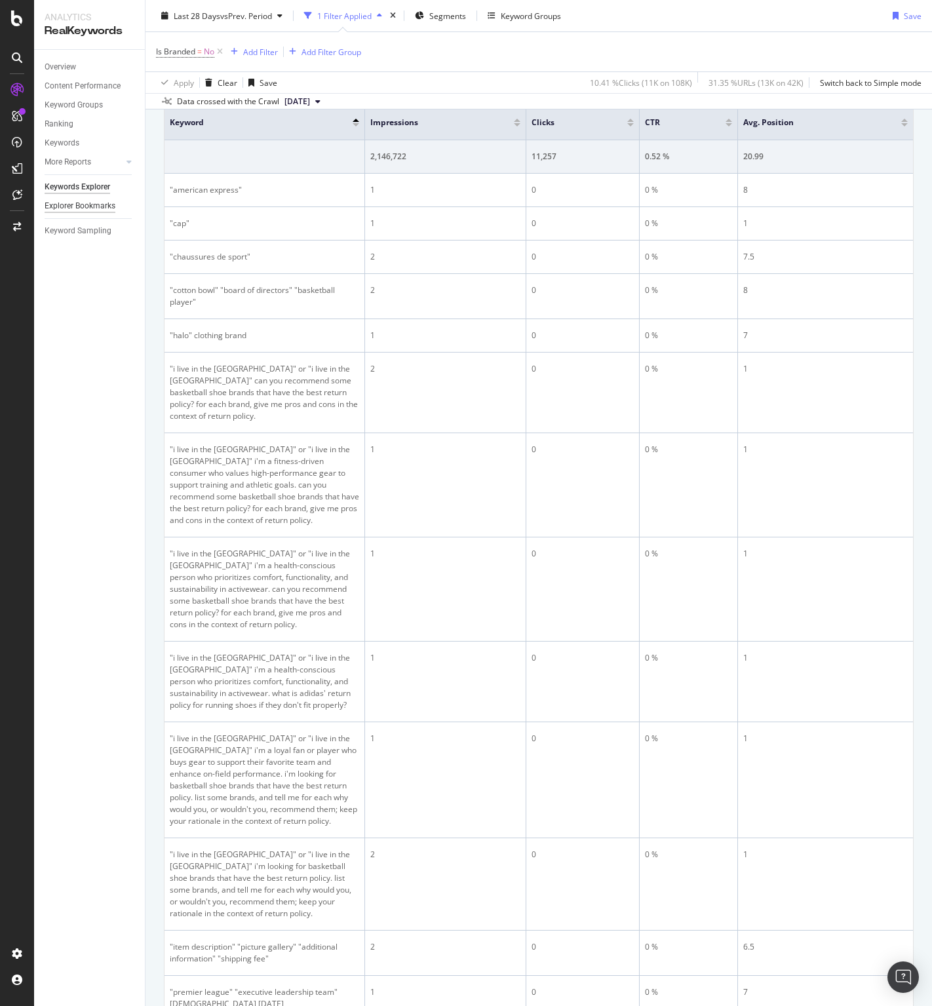
scroll to position [463, 0]
click at [92, 83] on div "Content Performance" at bounding box center [83, 86] width 76 height 14
